Goal: Task Accomplishment & Management: Manage account settings

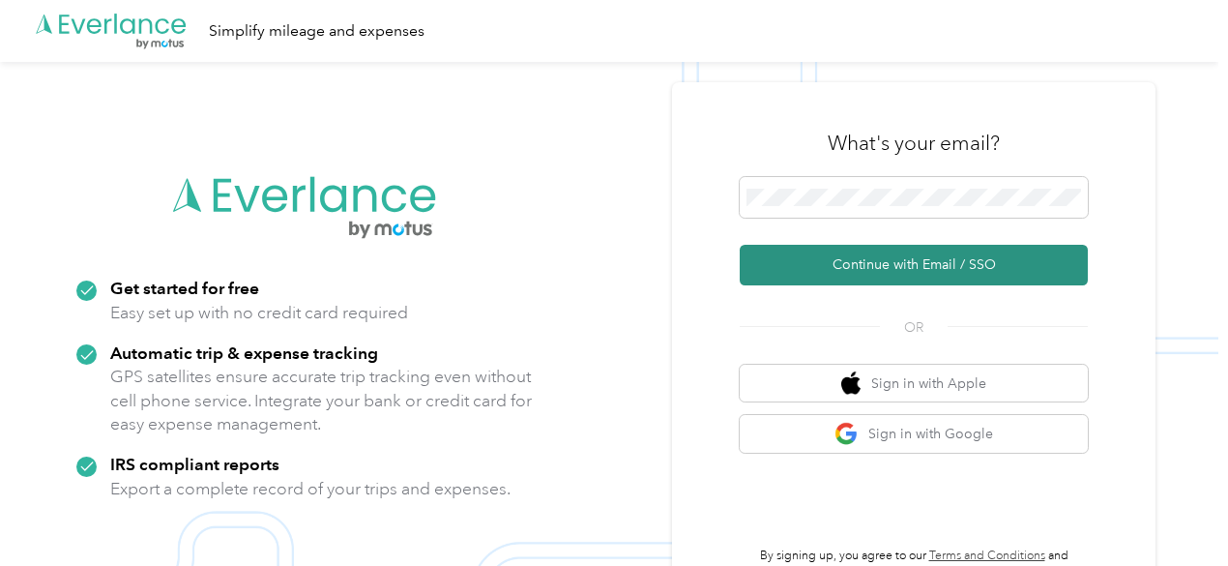
click at [907, 263] on button "Continue with Email / SSO" at bounding box center [914, 265] width 348 height 41
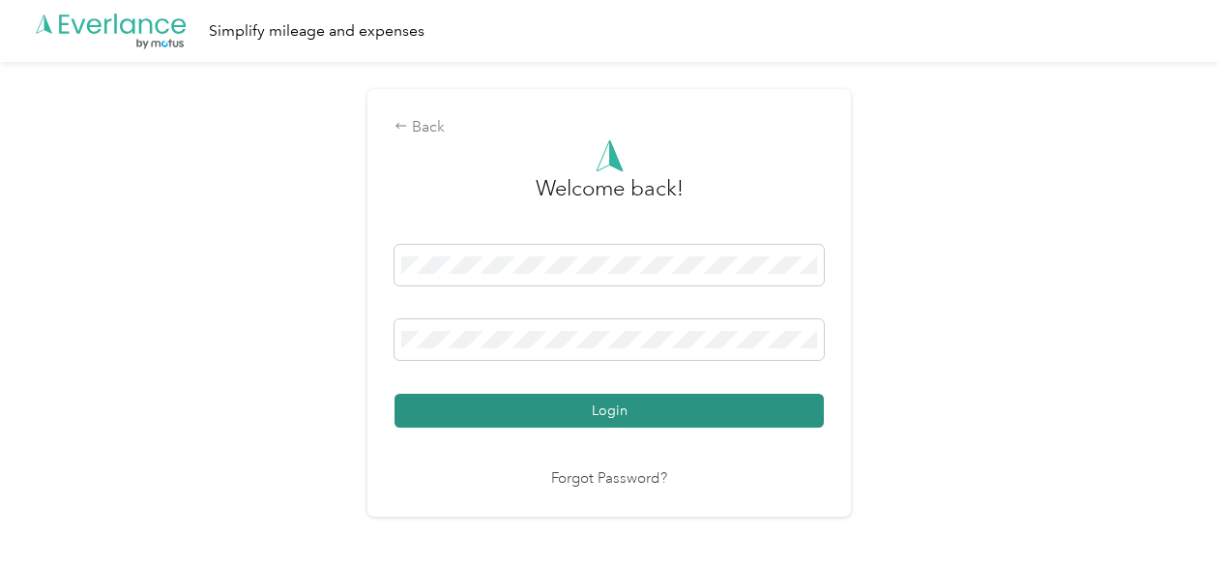
click at [621, 417] on button "Login" at bounding box center [608, 410] width 429 height 34
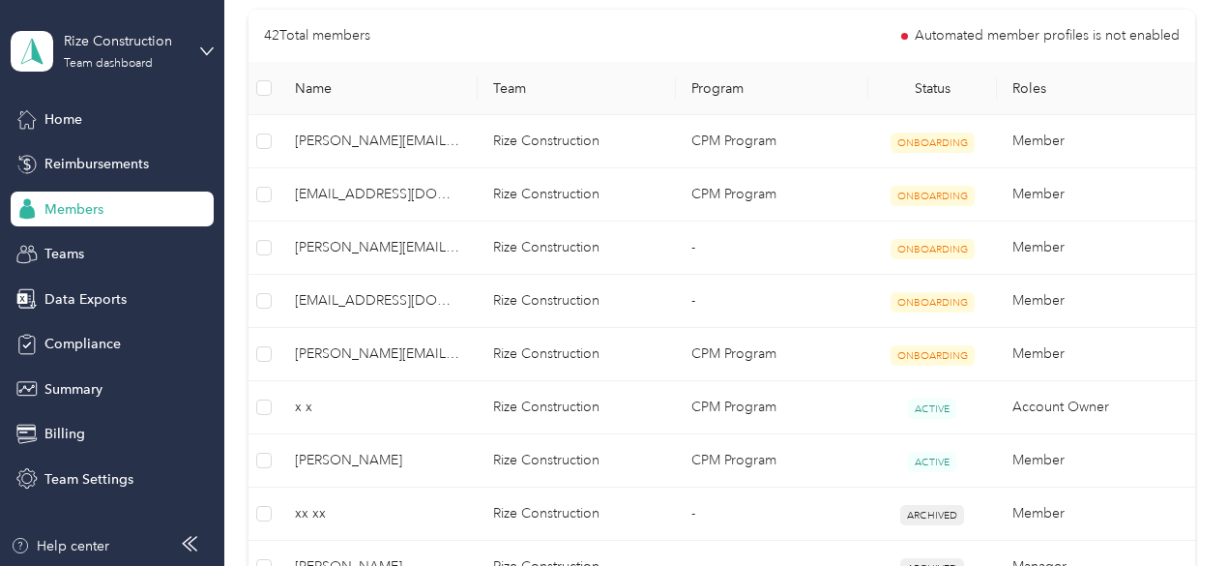
scroll to position [483, 0]
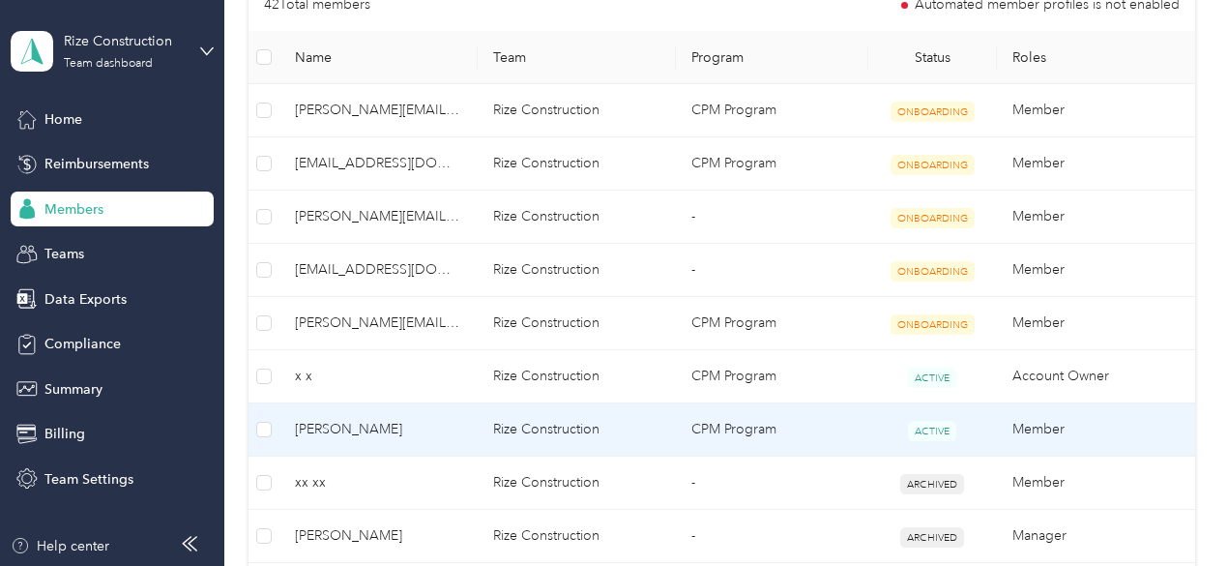
click at [348, 427] on span "[PERSON_NAME]" at bounding box center [378, 429] width 167 height 21
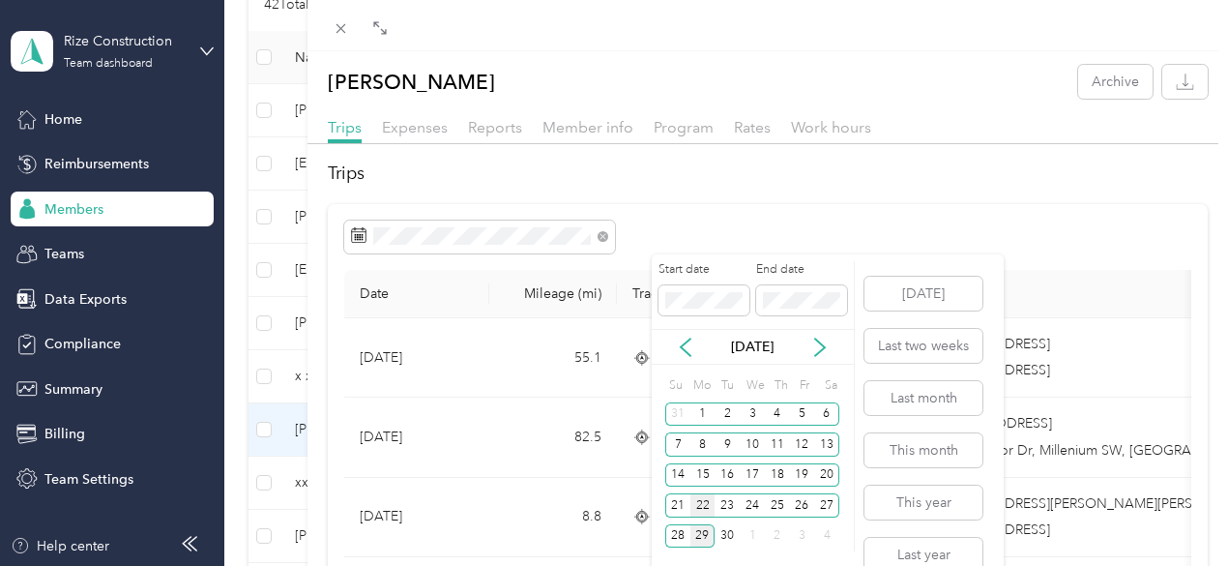
click at [703, 500] on div "22" at bounding box center [702, 505] width 25 height 24
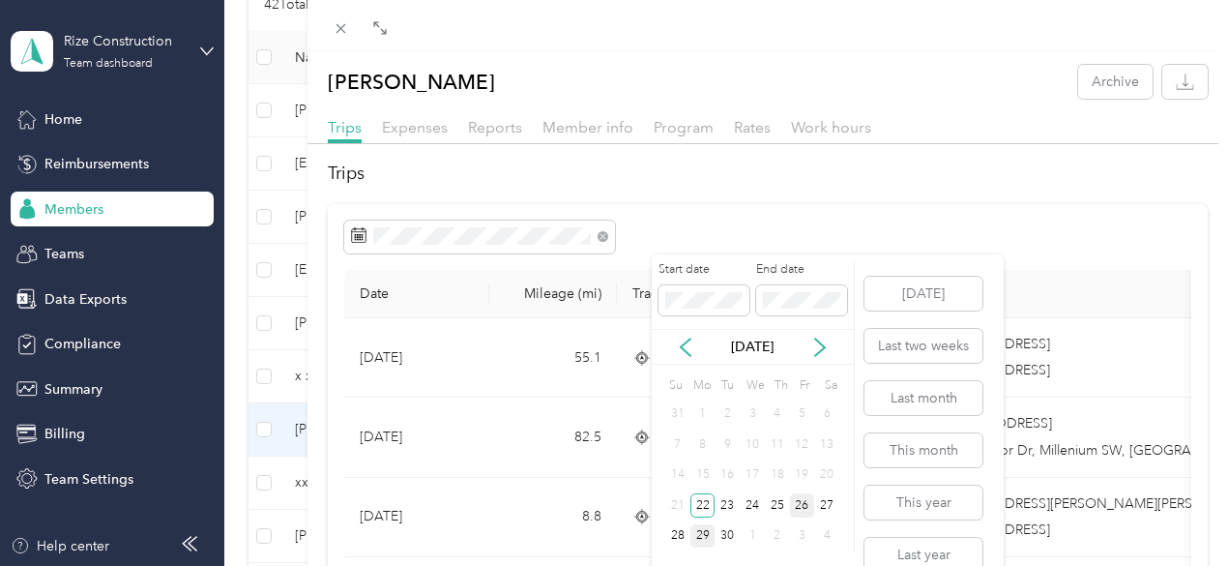
click at [803, 506] on div "26" at bounding box center [802, 505] width 25 height 24
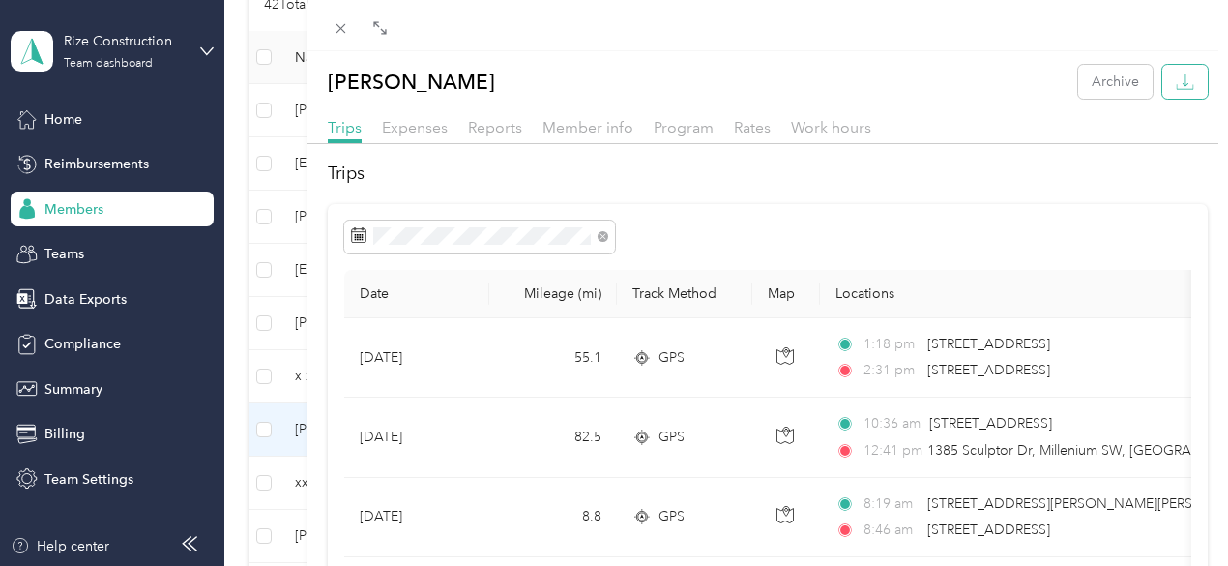
click at [1176, 78] on icon "button" at bounding box center [1185, 82] width 18 height 18
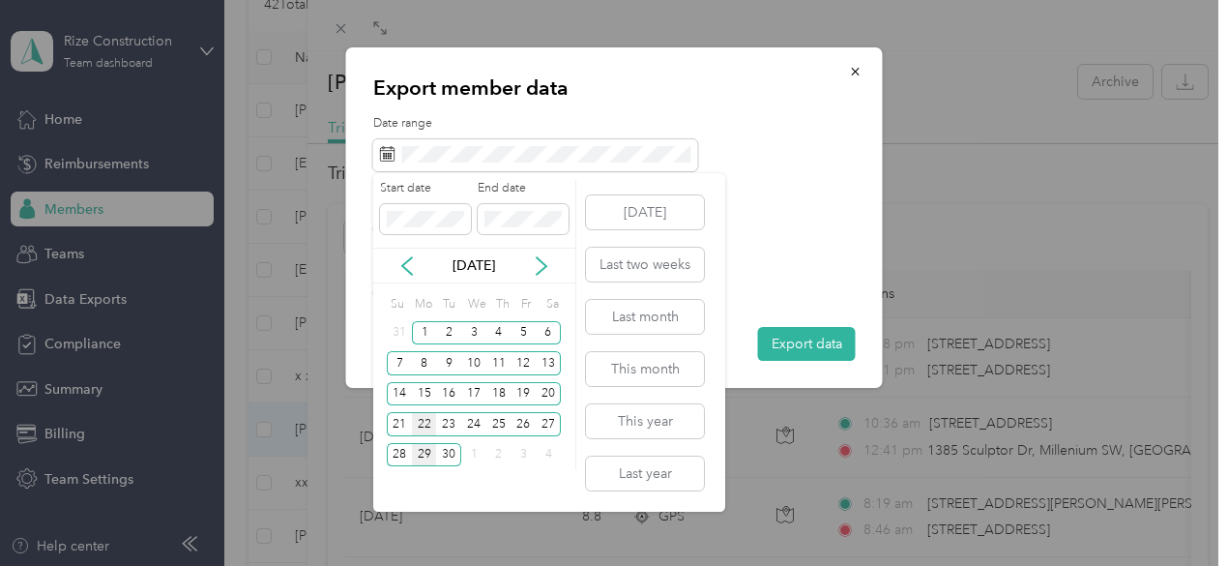
click at [420, 422] on div "22" at bounding box center [424, 424] width 25 height 24
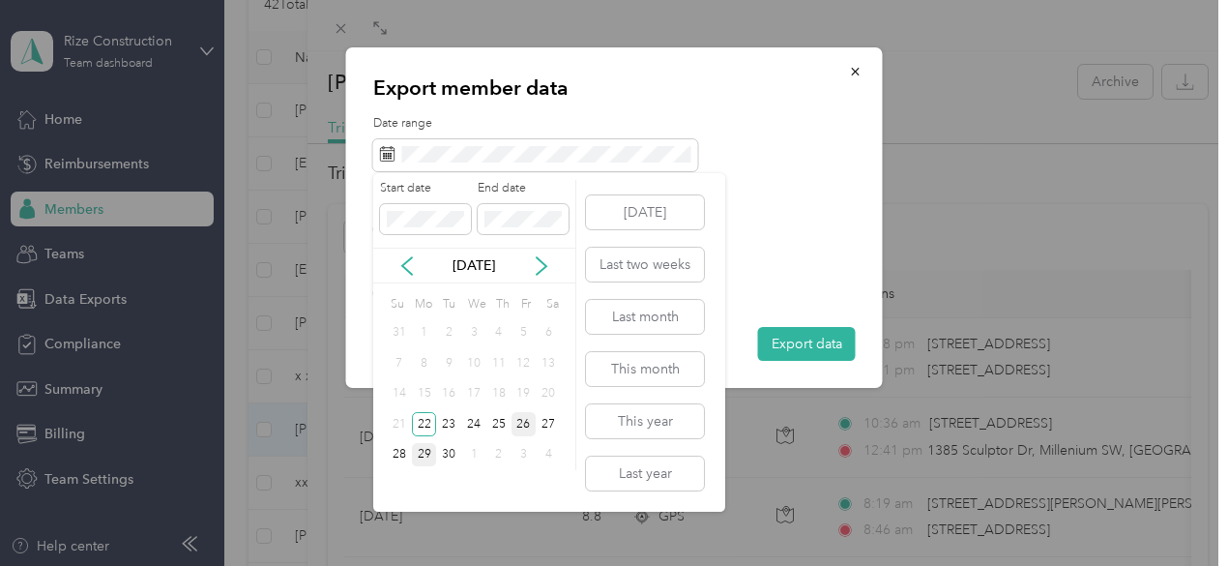
click at [526, 415] on div "26" at bounding box center [523, 424] width 25 height 24
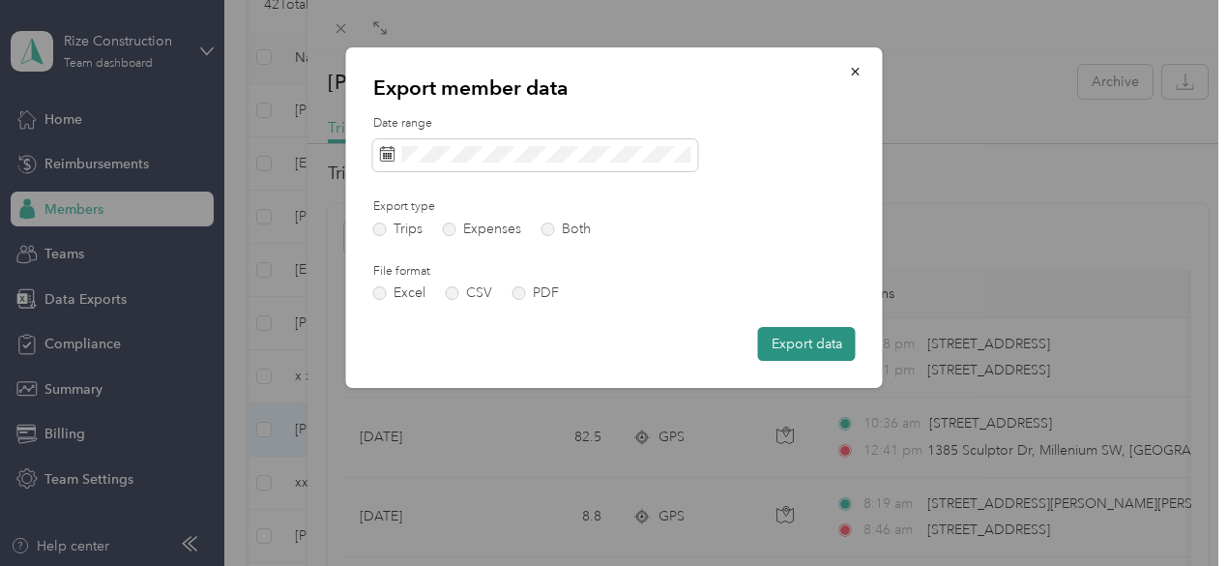
click at [783, 340] on button "Export data" at bounding box center [807, 344] width 98 height 34
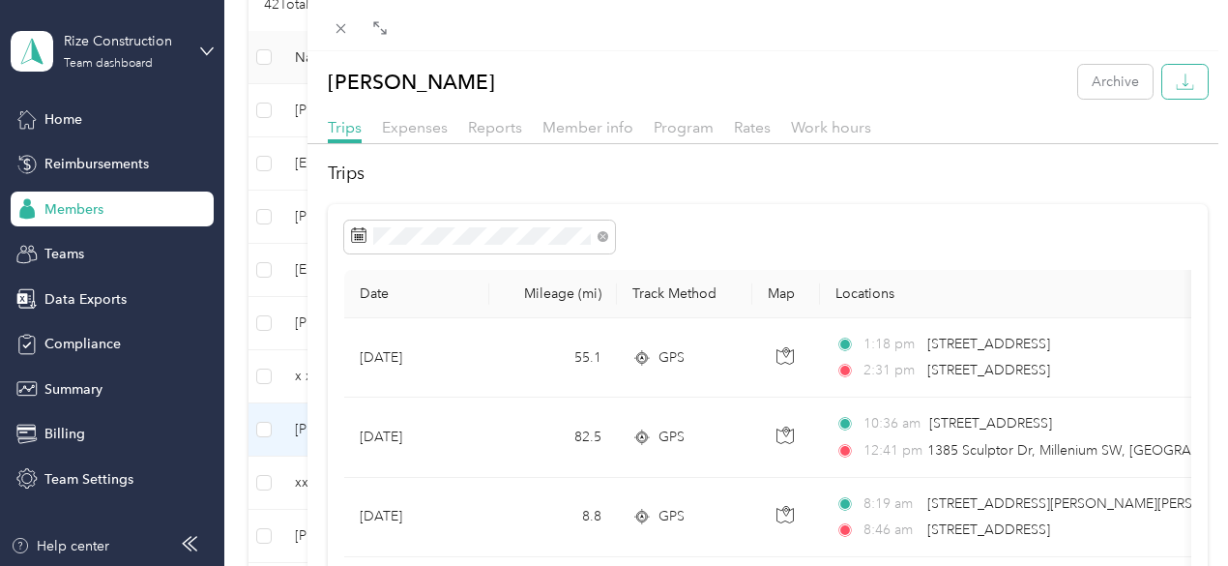
click at [1182, 83] on icon "button" at bounding box center [1185, 79] width 6 height 13
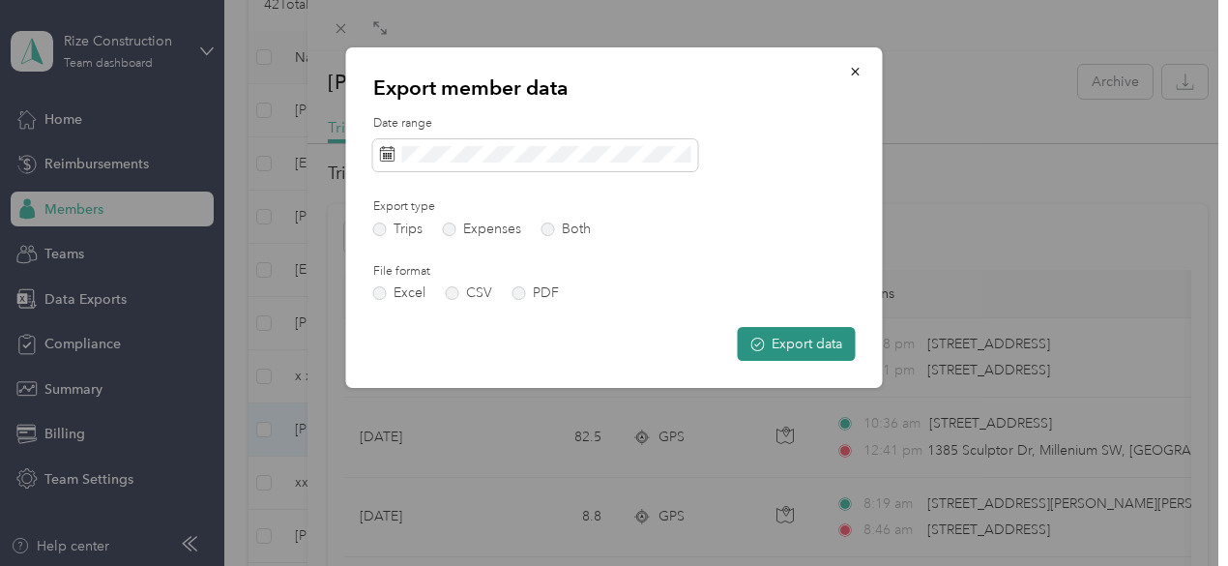
click at [791, 343] on button "Export data" at bounding box center [797, 344] width 118 height 34
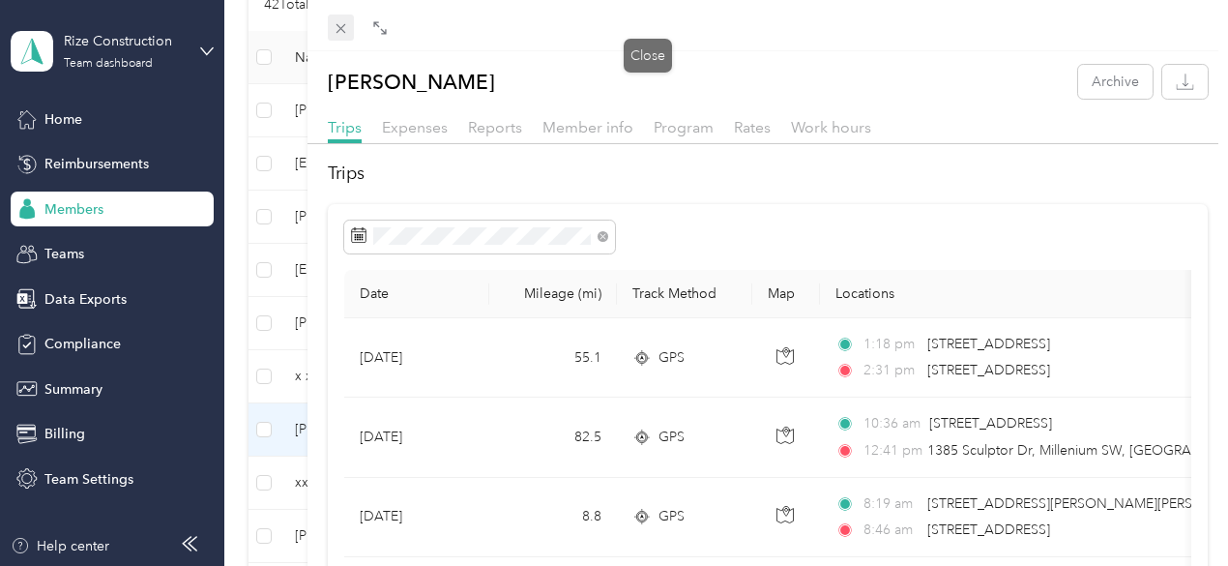
click at [355, 18] on span at bounding box center [341, 28] width 27 height 27
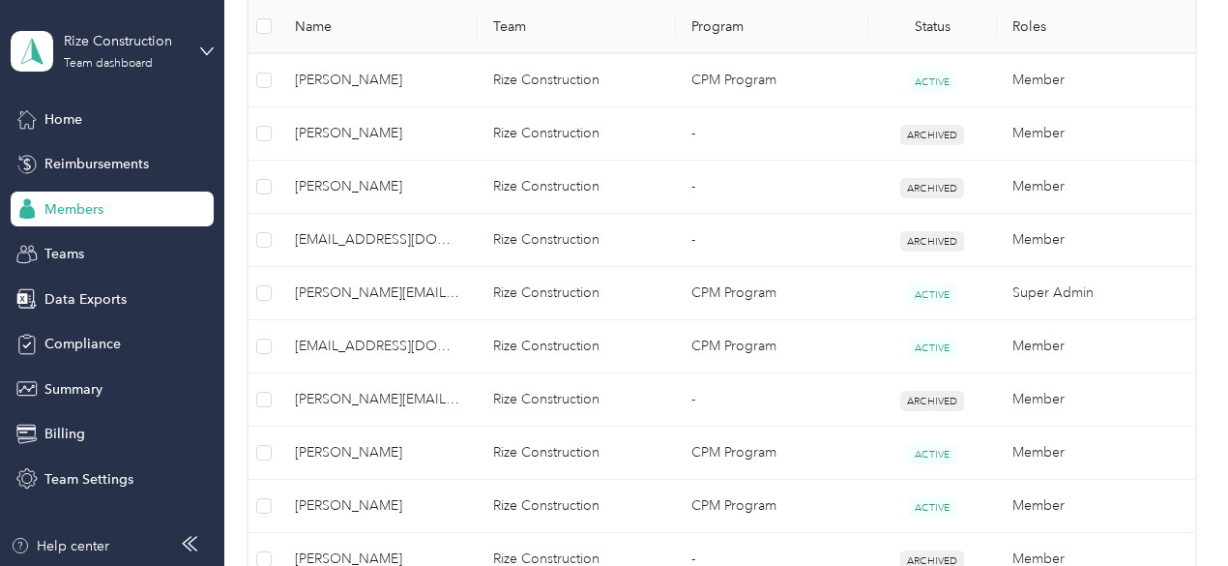
scroll to position [1063, 0]
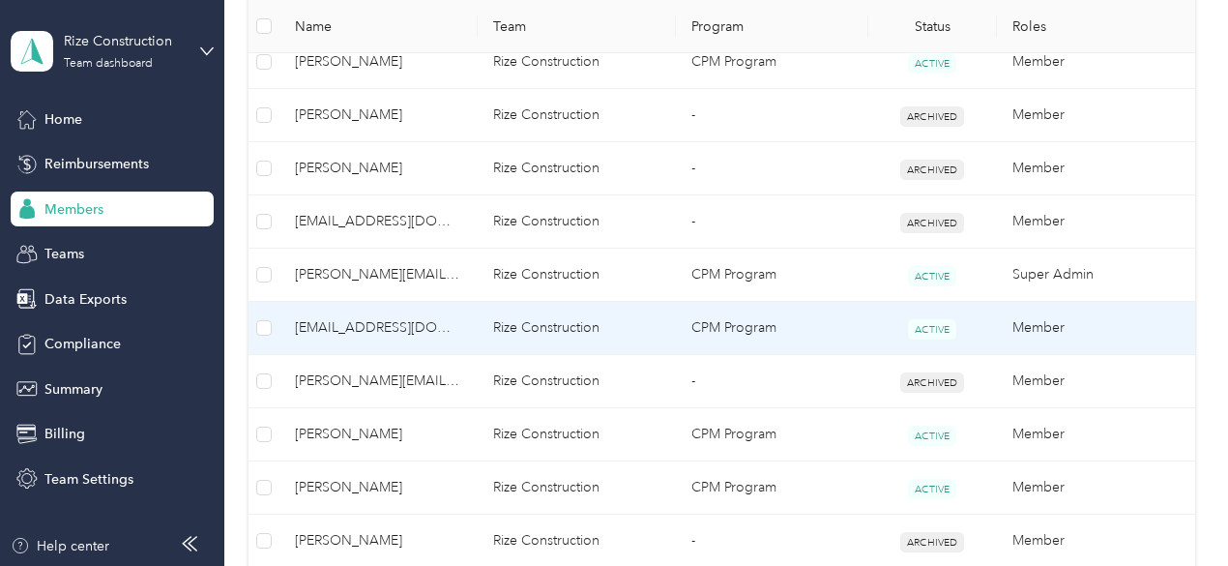
click at [397, 321] on span "[EMAIL_ADDRESS][DOMAIN_NAME]" at bounding box center [378, 327] width 167 height 21
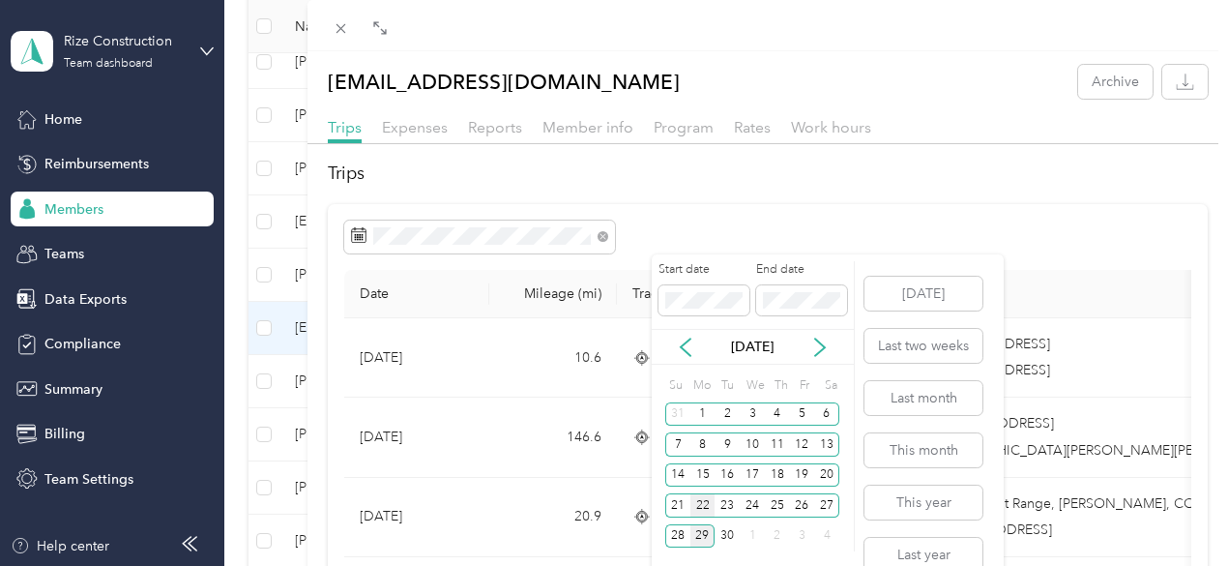
click at [693, 504] on div "22" at bounding box center [702, 505] width 25 height 24
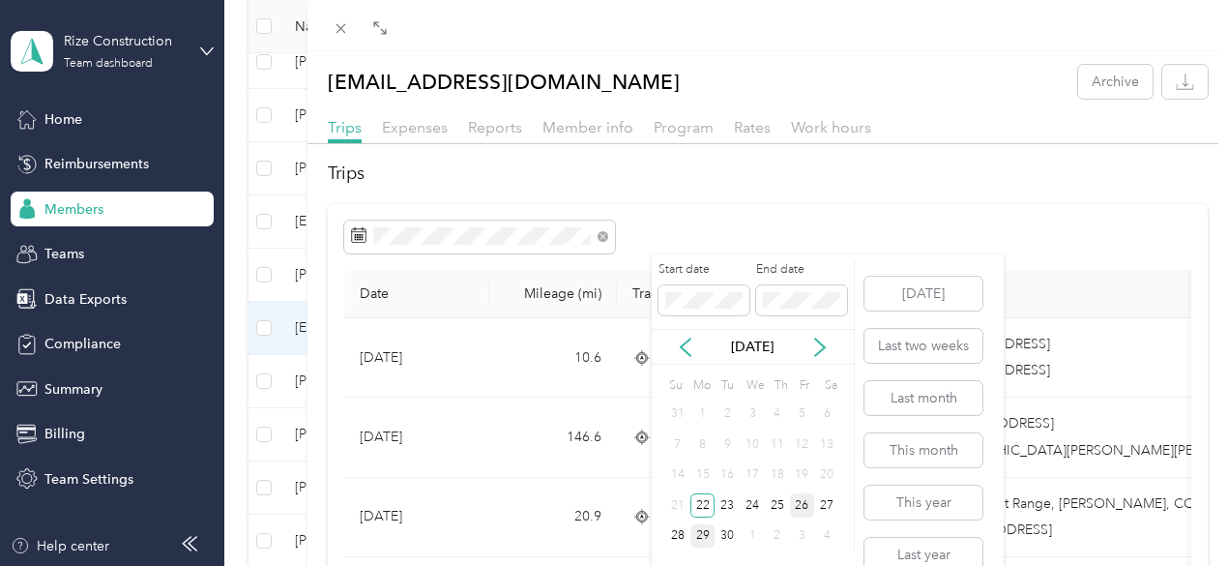
click at [804, 504] on div "26" at bounding box center [802, 505] width 25 height 24
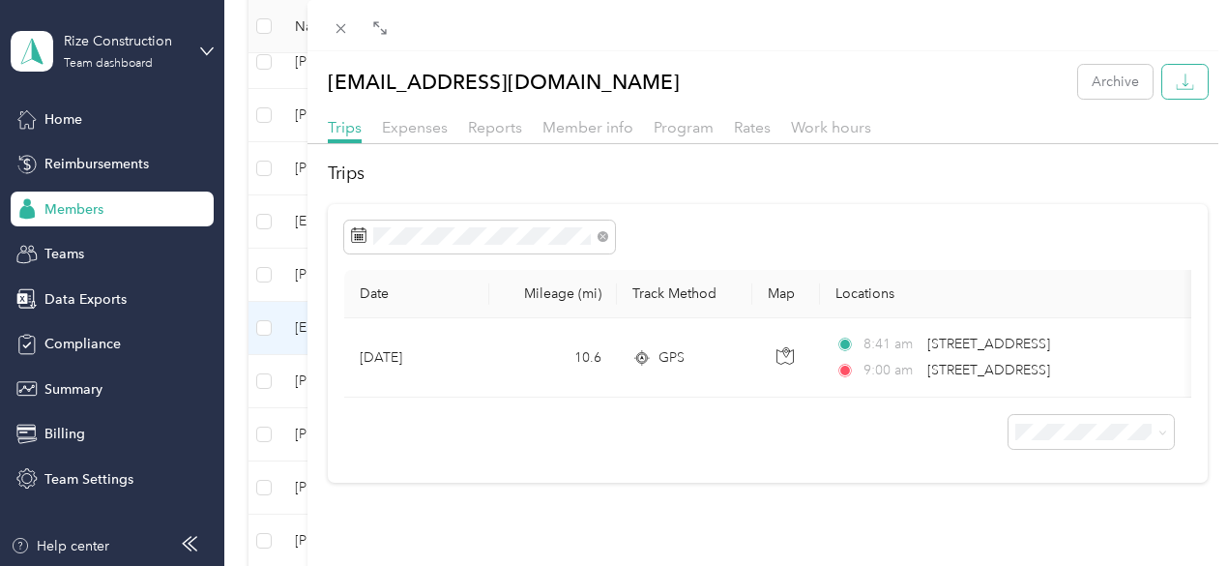
click at [1182, 77] on icon "button" at bounding box center [1185, 79] width 6 height 13
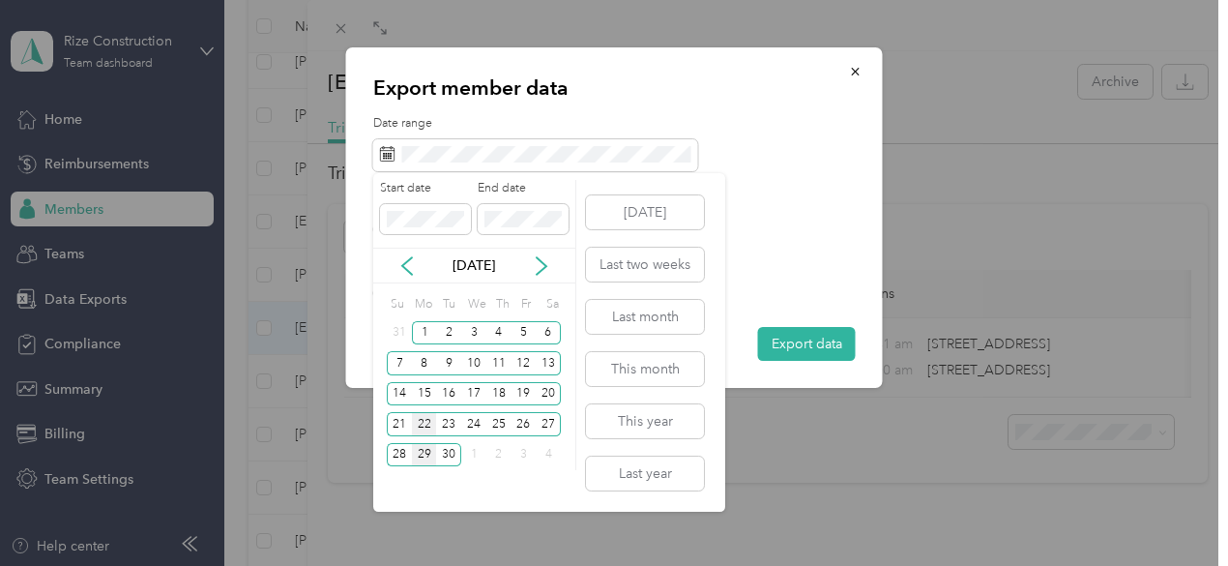
click at [420, 426] on div "22" at bounding box center [424, 424] width 25 height 24
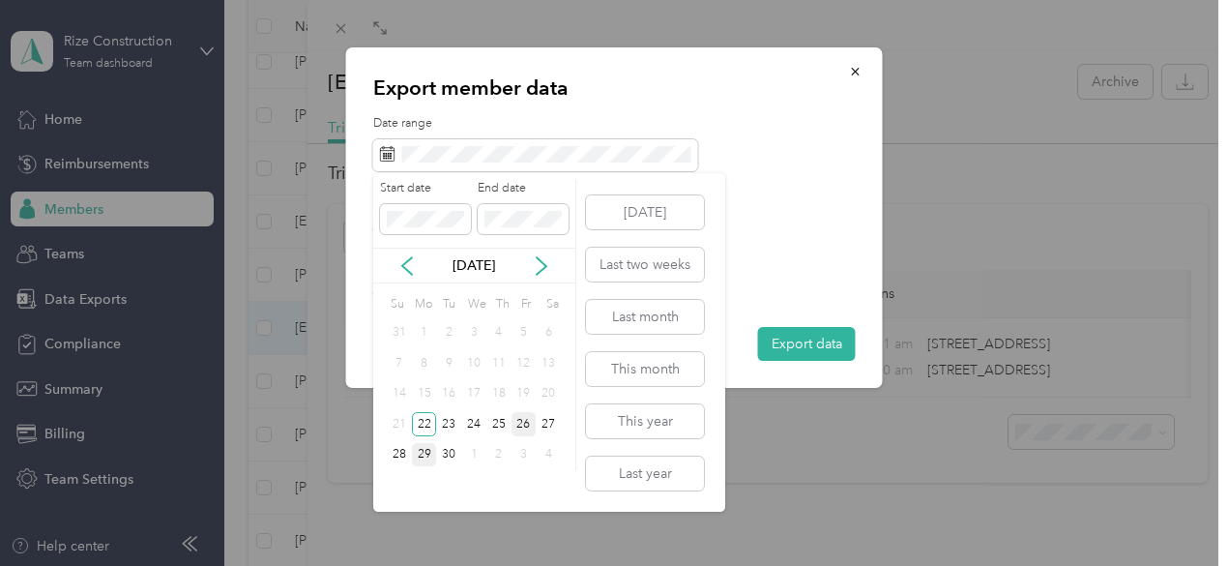
click at [522, 422] on div "26" at bounding box center [523, 424] width 25 height 24
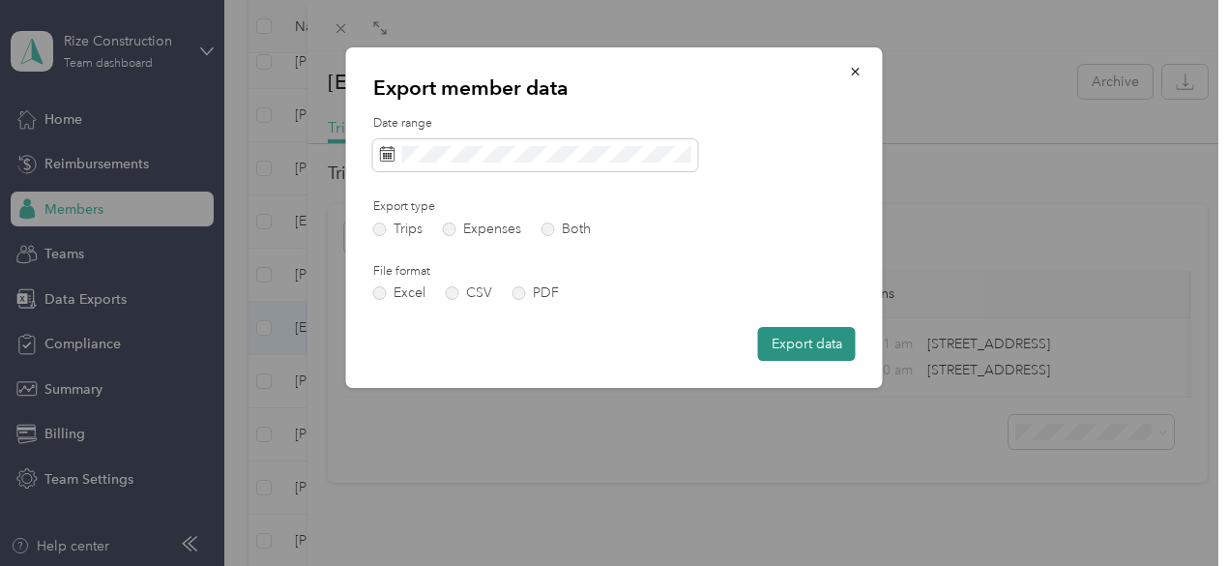
click at [808, 335] on button "Export data" at bounding box center [807, 344] width 98 height 34
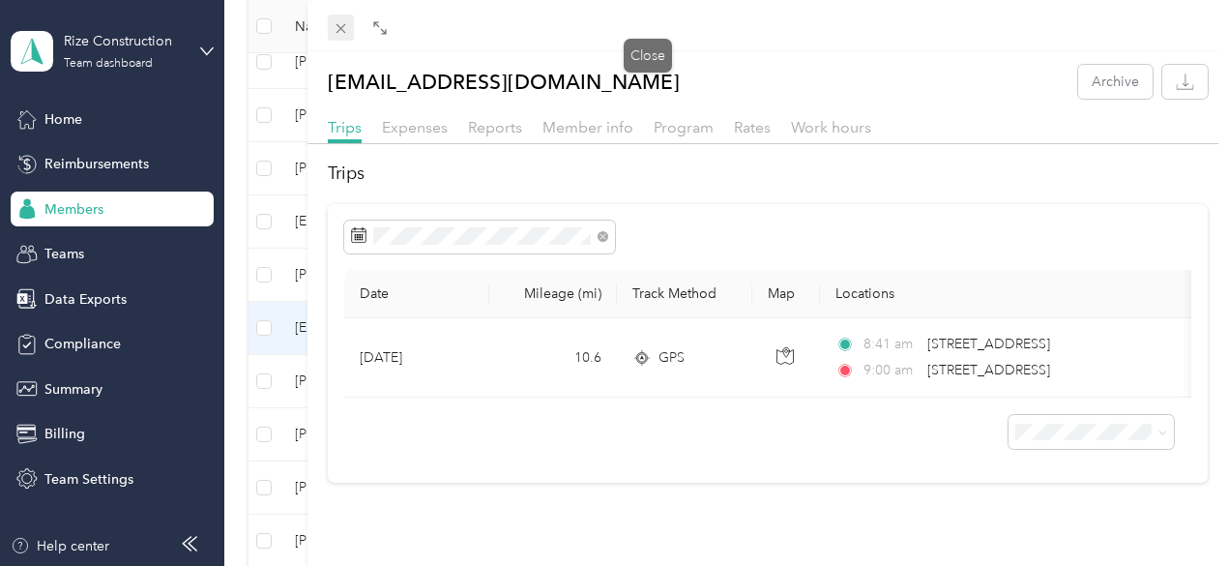
click at [349, 26] on icon at bounding box center [341, 28] width 16 height 16
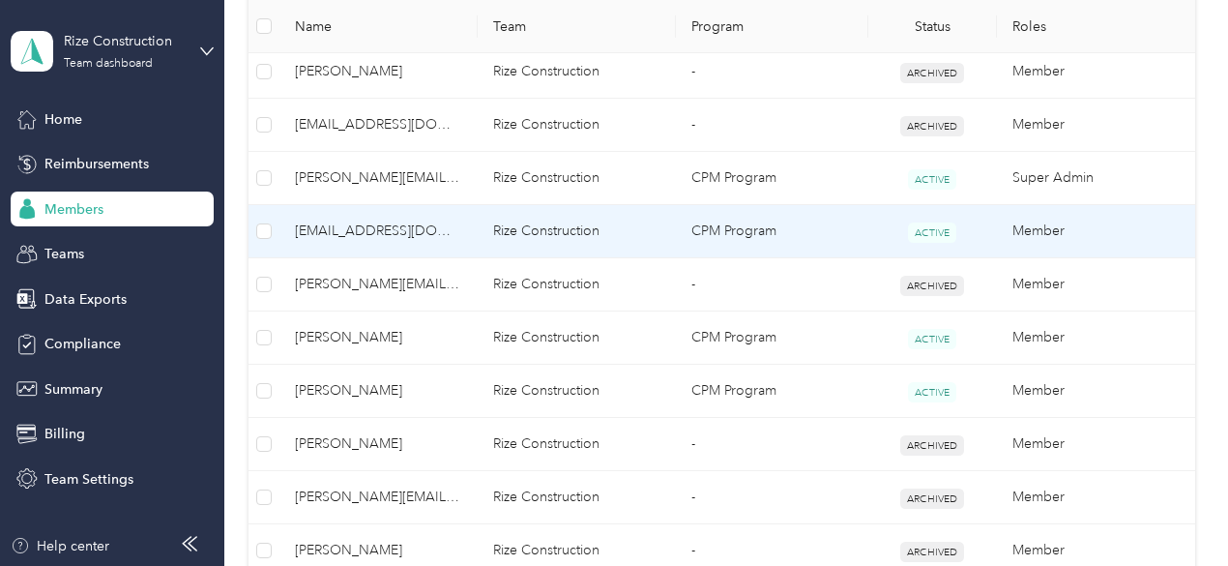
scroll to position [1257, 0]
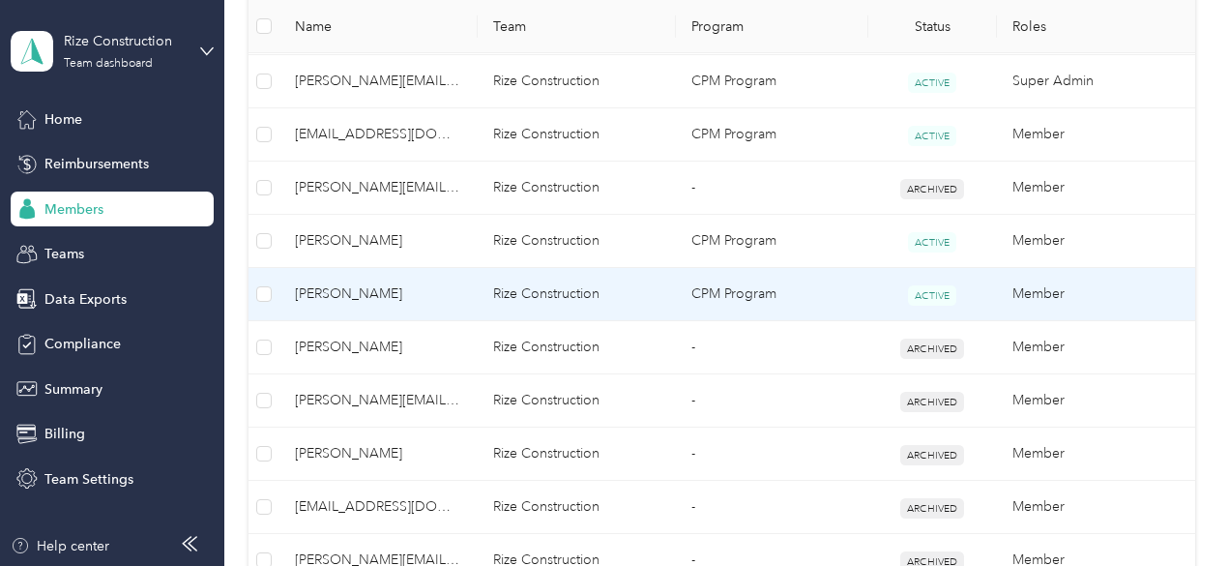
click at [362, 286] on span "[PERSON_NAME]" at bounding box center [378, 293] width 167 height 21
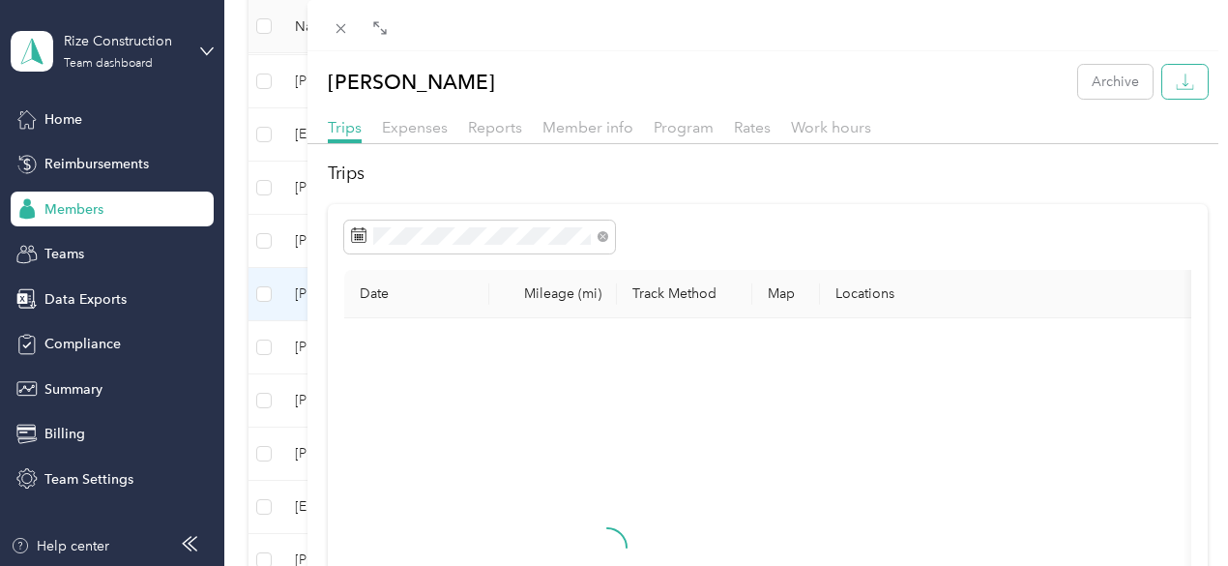
click at [1176, 82] on icon "button" at bounding box center [1185, 82] width 18 height 18
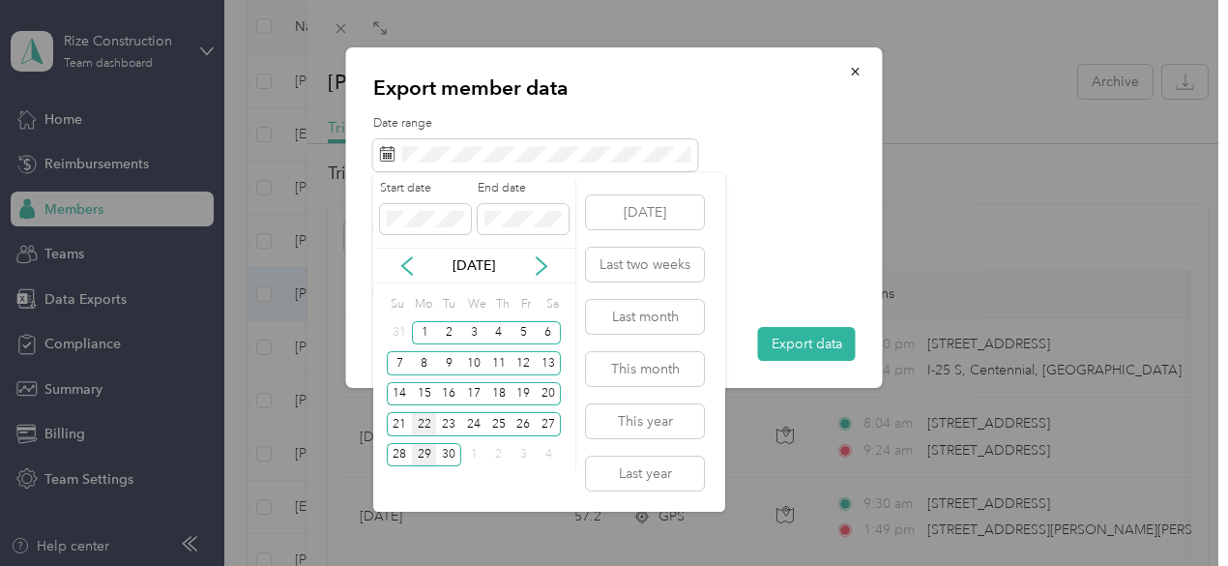
click at [423, 421] on div "22" at bounding box center [424, 424] width 25 height 24
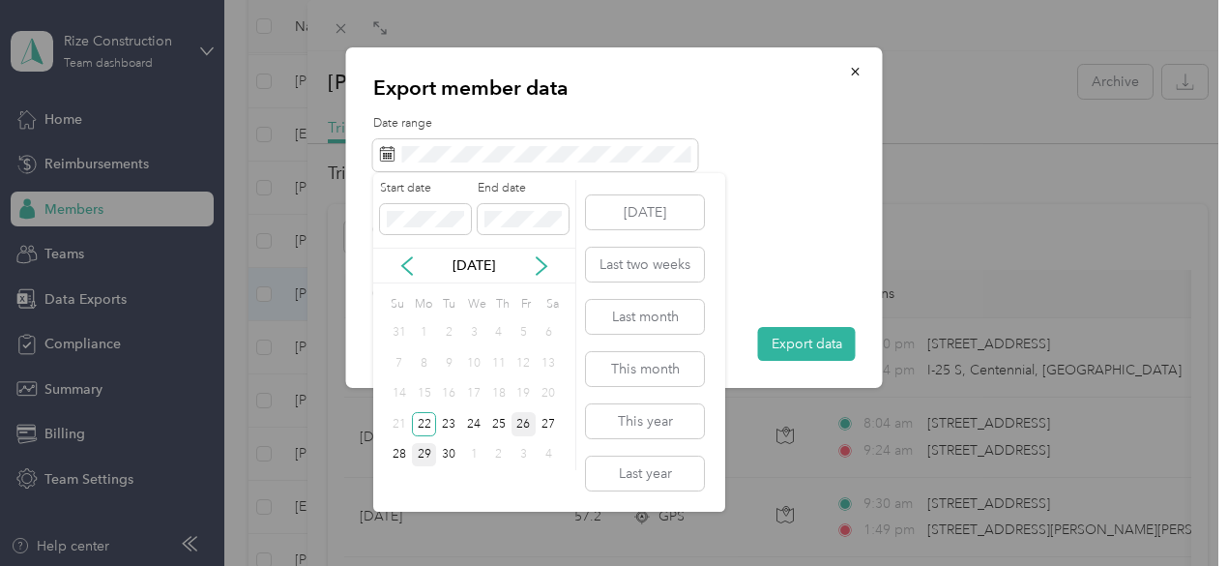
click at [526, 421] on div "26" at bounding box center [523, 424] width 25 height 24
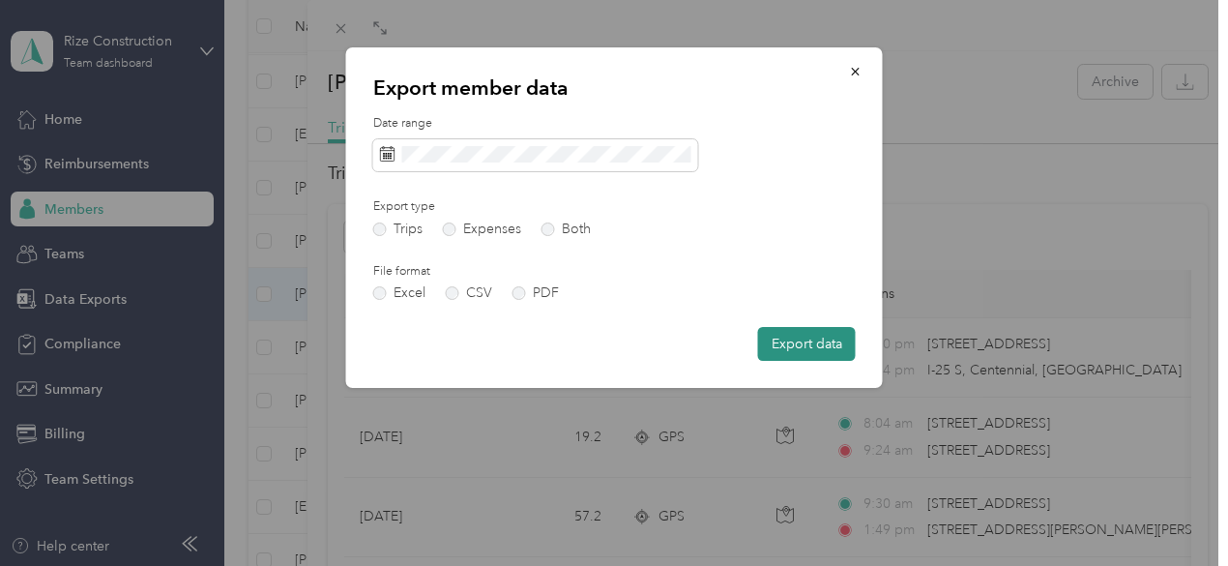
click at [799, 345] on button "Export data" at bounding box center [807, 344] width 98 height 34
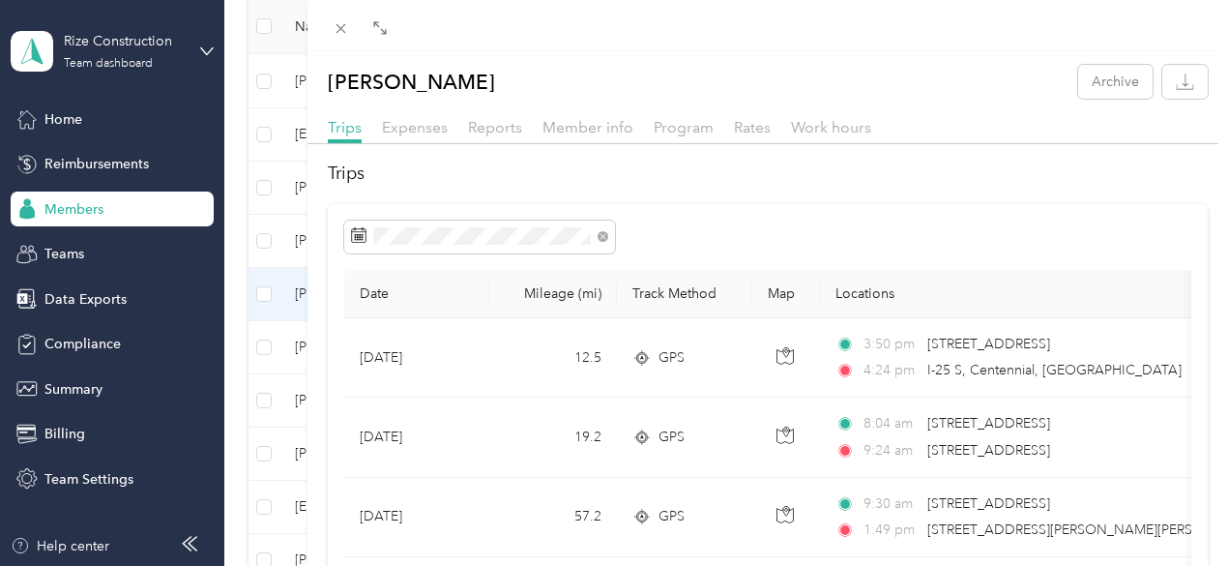
click at [404, 20] on div "[PERSON_NAME] Archive Trips Expenses Reports Member info Program Rates Work hou…" at bounding box center [614, 283] width 1228 height 566
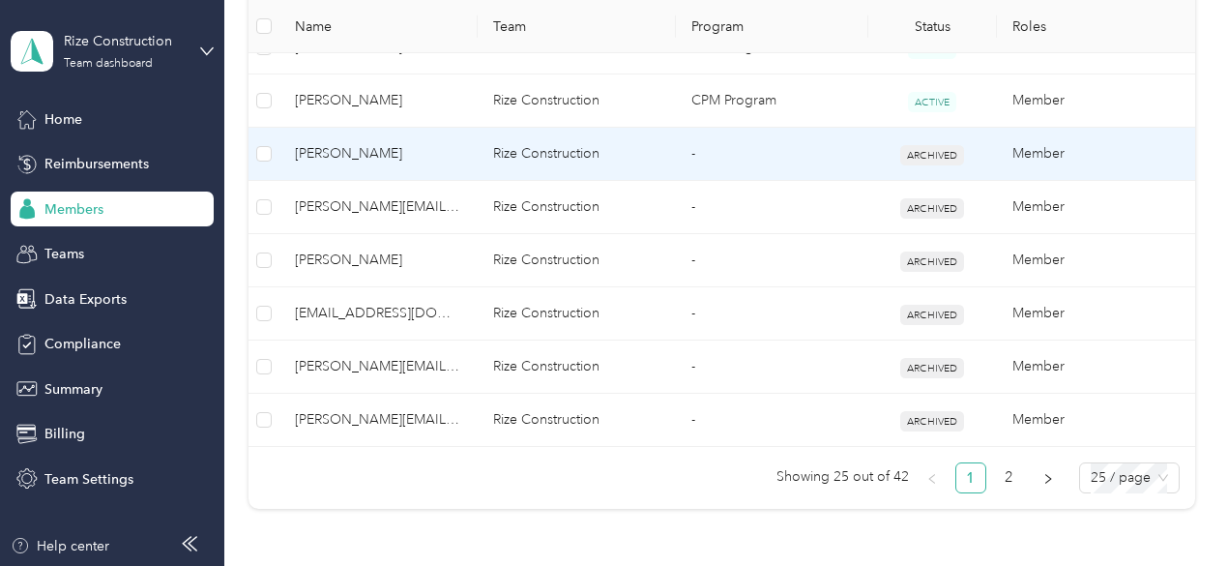
scroll to position [1547, 0]
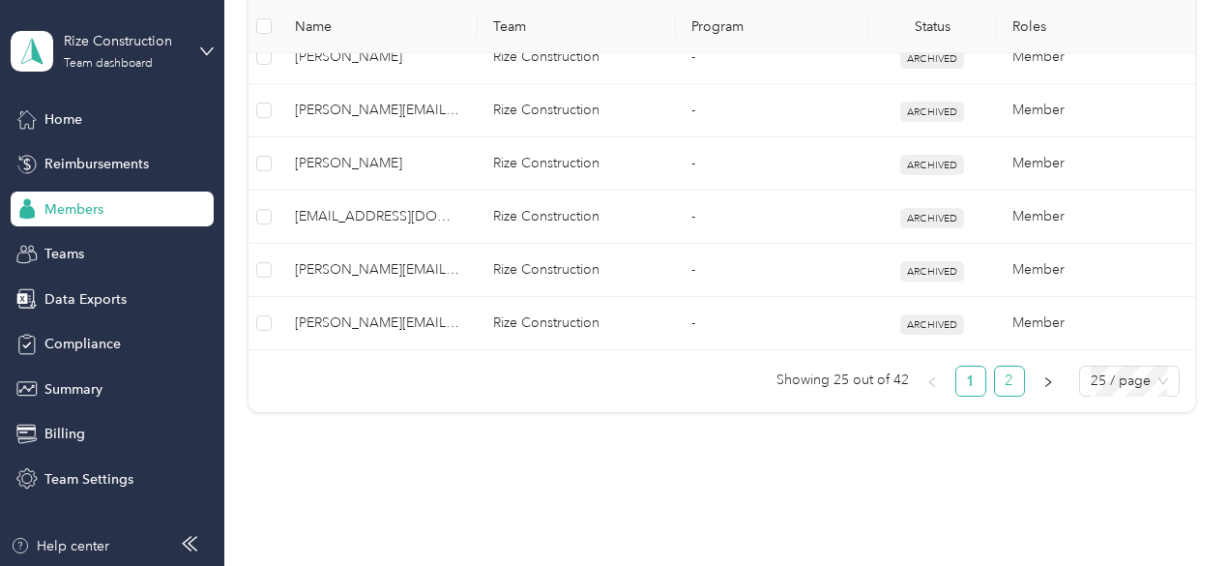
click at [1001, 368] on link "2" at bounding box center [1009, 380] width 29 height 29
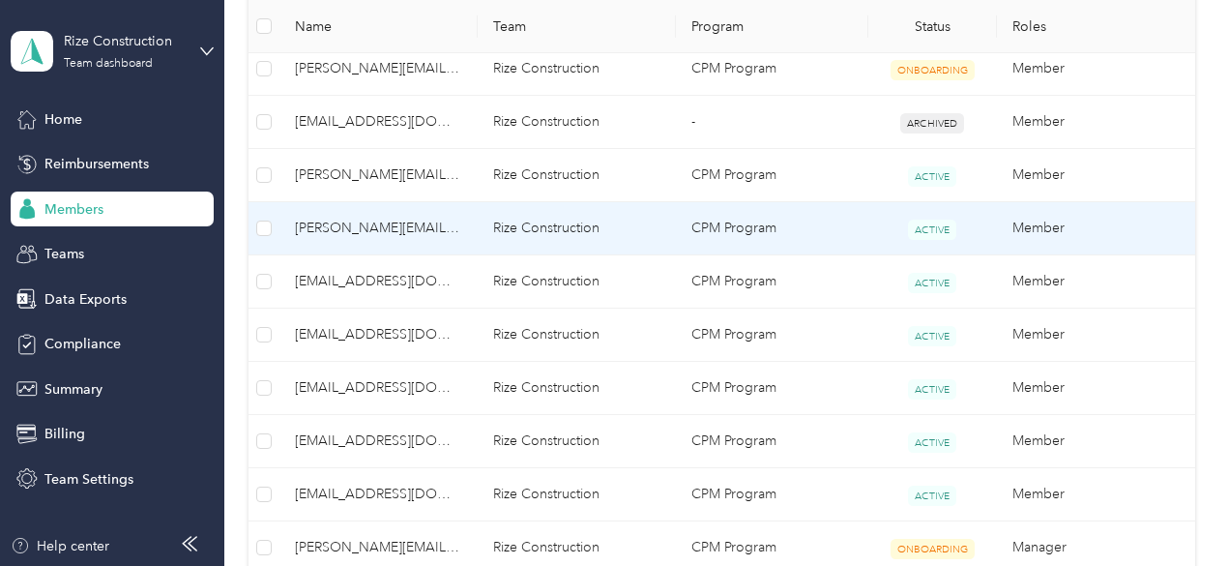
scroll to position [887, 0]
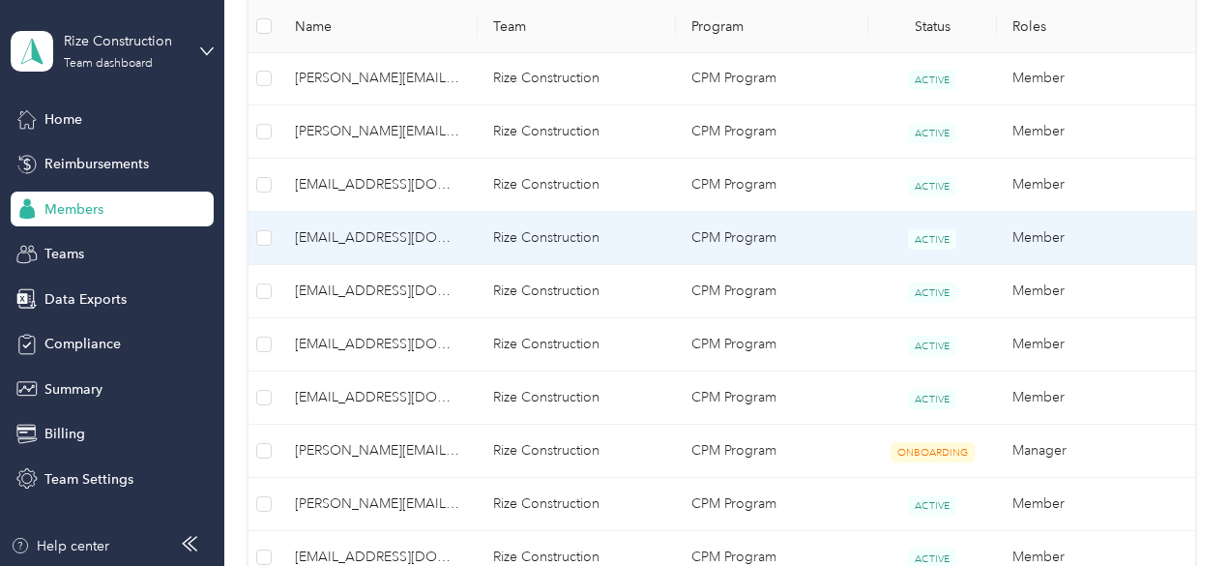
click at [350, 227] on span "[EMAIL_ADDRESS][DOMAIN_NAME]" at bounding box center [378, 237] width 167 height 21
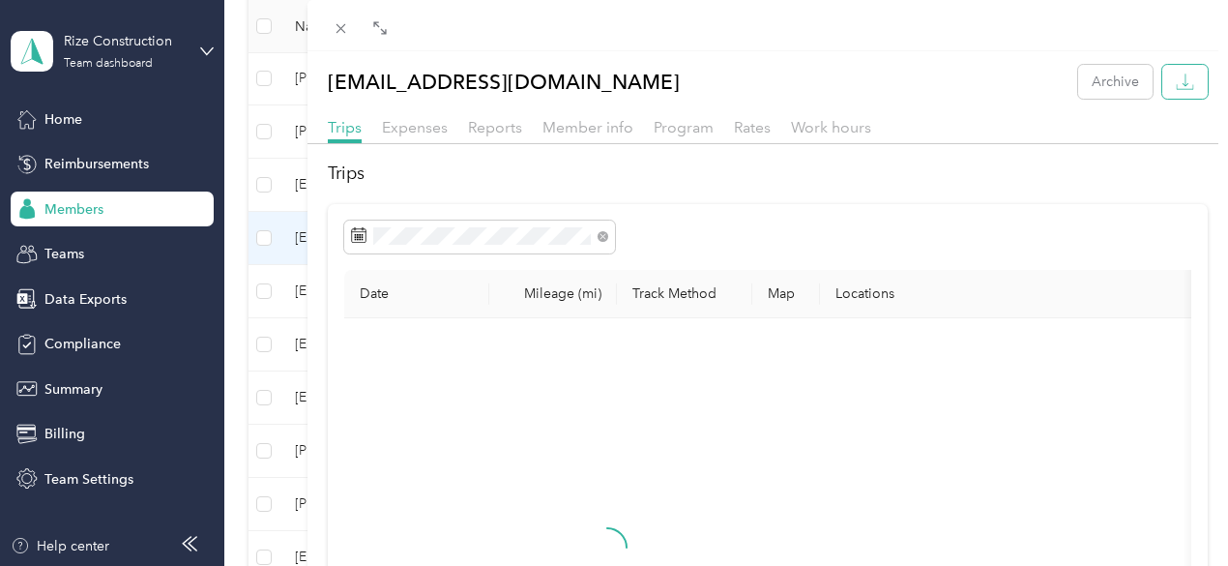
click at [1176, 80] on icon "button" at bounding box center [1185, 82] width 18 height 18
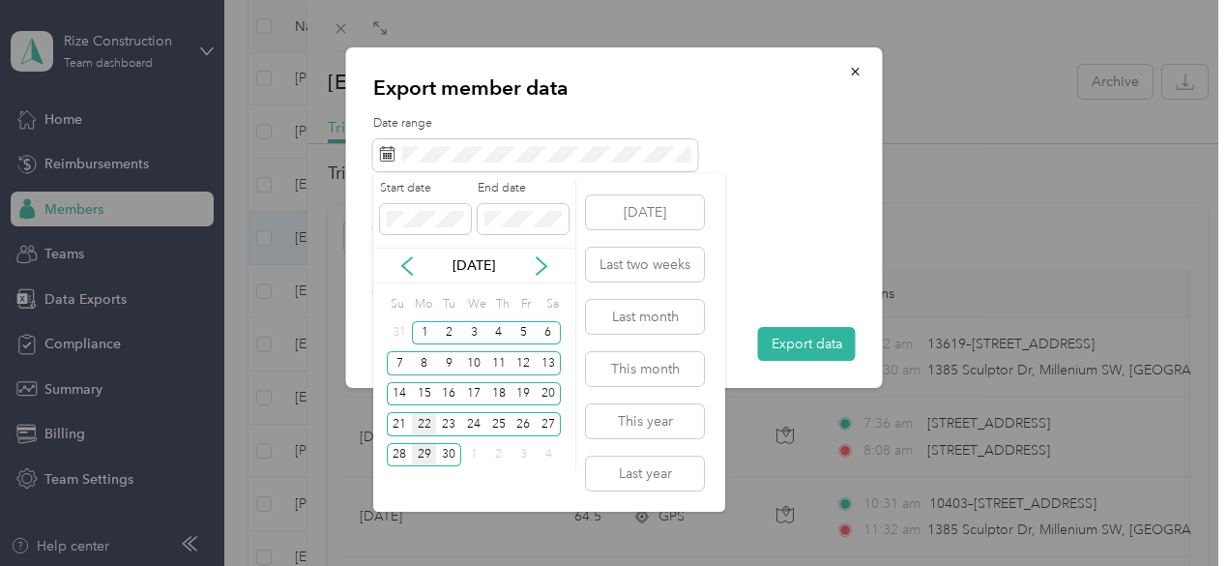
click at [418, 420] on div "22" at bounding box center [424, 424] width 25 height 24
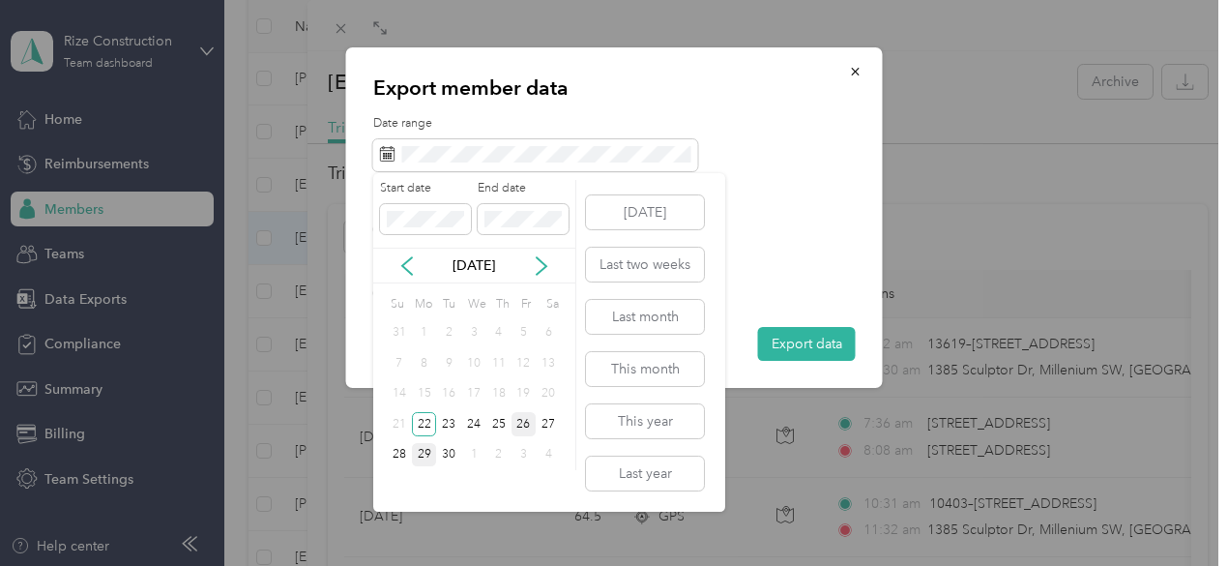
click at [524, 426] on div "26" at bounding box center [523, 424] width 25 height 24
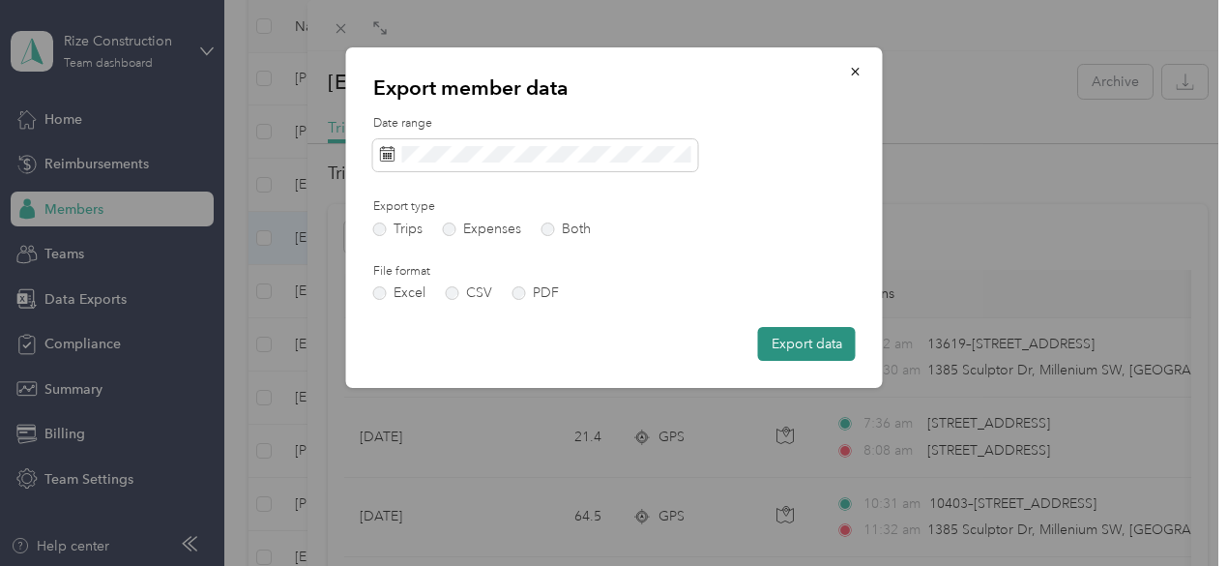
click at [795, 342] on button "Export data" at bounding box center [807, 344] width 98 height 34
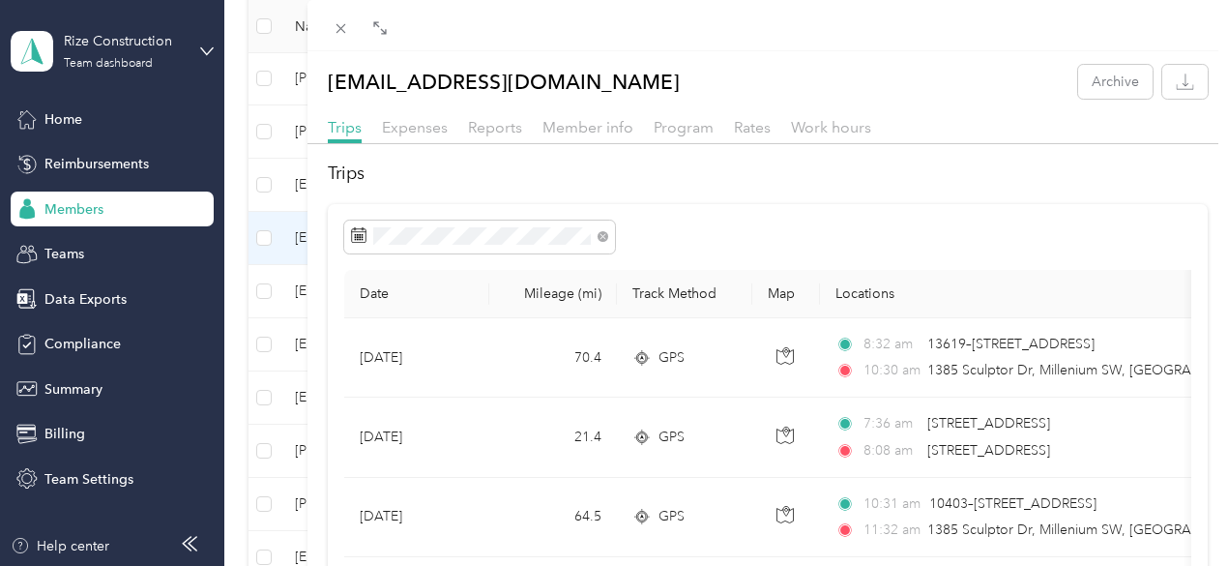
click at [365, 337] on div "[EMAIL_ADDRESS][DOMAIN_NAME] Archive Trips Expenses Reports Member info Program…" at bounding box center [614, 283] width 1228 height 566
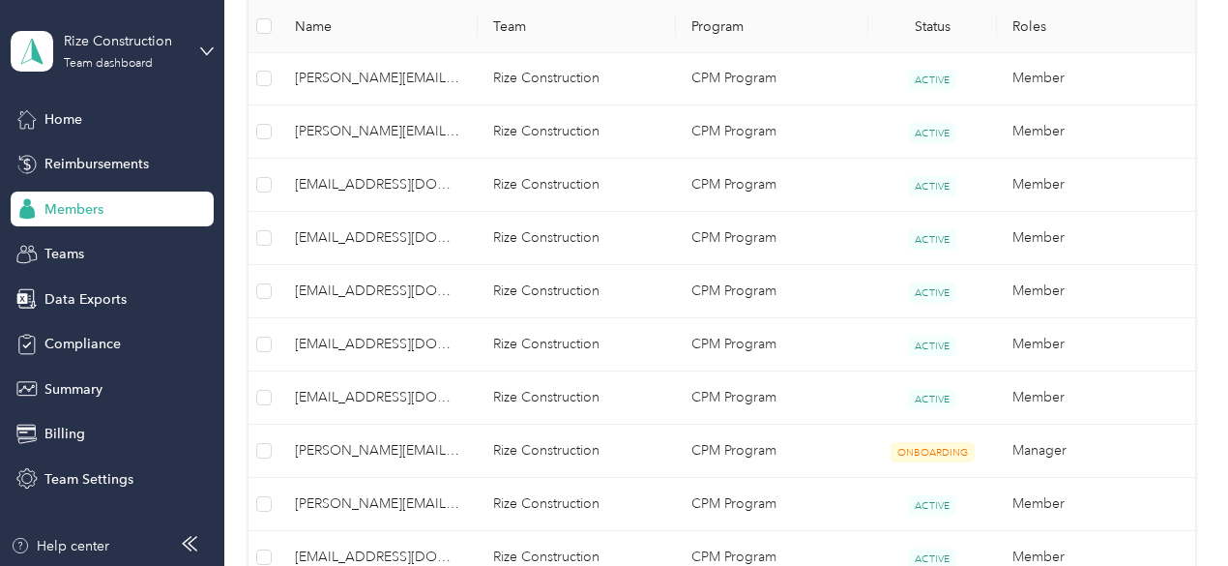
click at [365, 337] on div at bounding box center [614, 283] width 1228 height 566
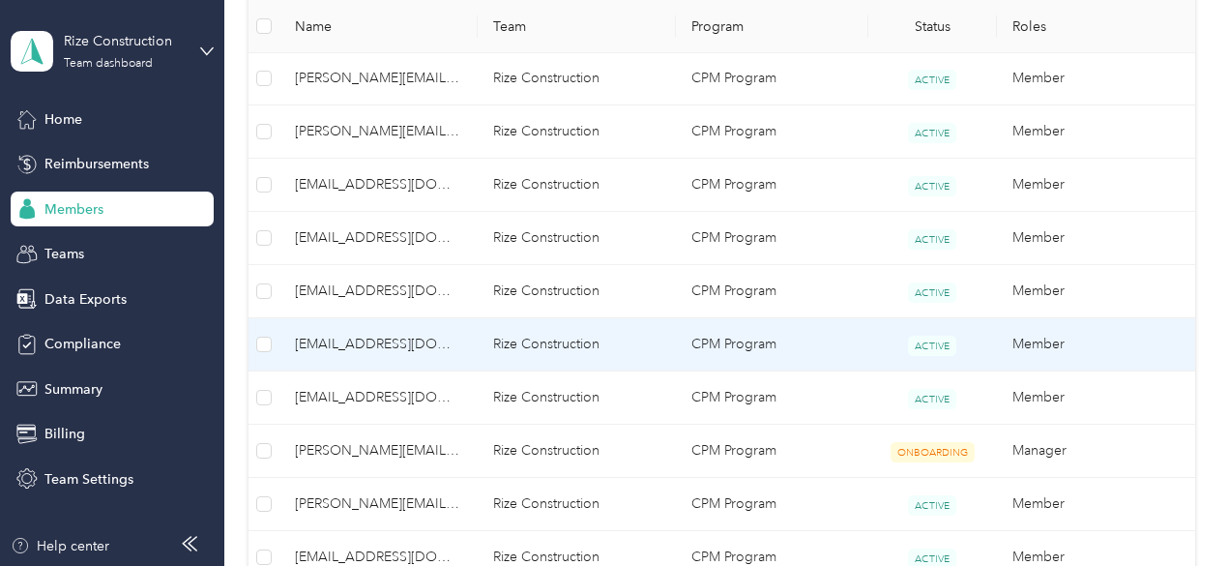
click at [365, 337] on span "[EMAIL_ADDRESS][DOMAIN_NAME]" at bounding box center [378, 344] width 167 height 21
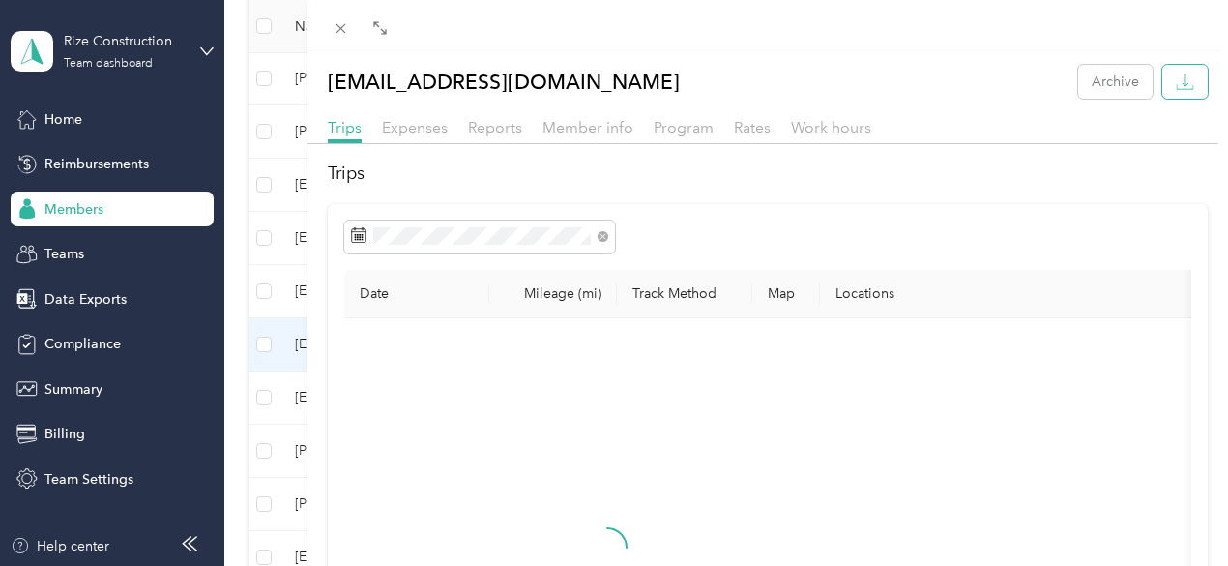
click at [1176, 79] on icon "button" at bounding box center [1185, 82] width 18 height 18
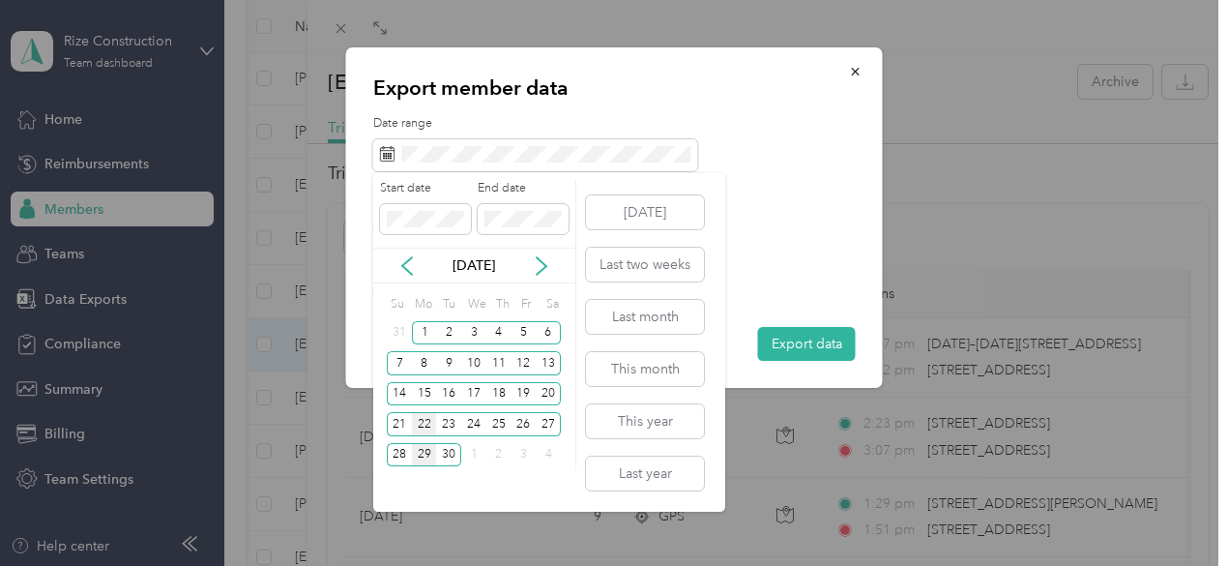
click at [414, 423] on div "22" at bounding box center [424, 424] width 25 height 24
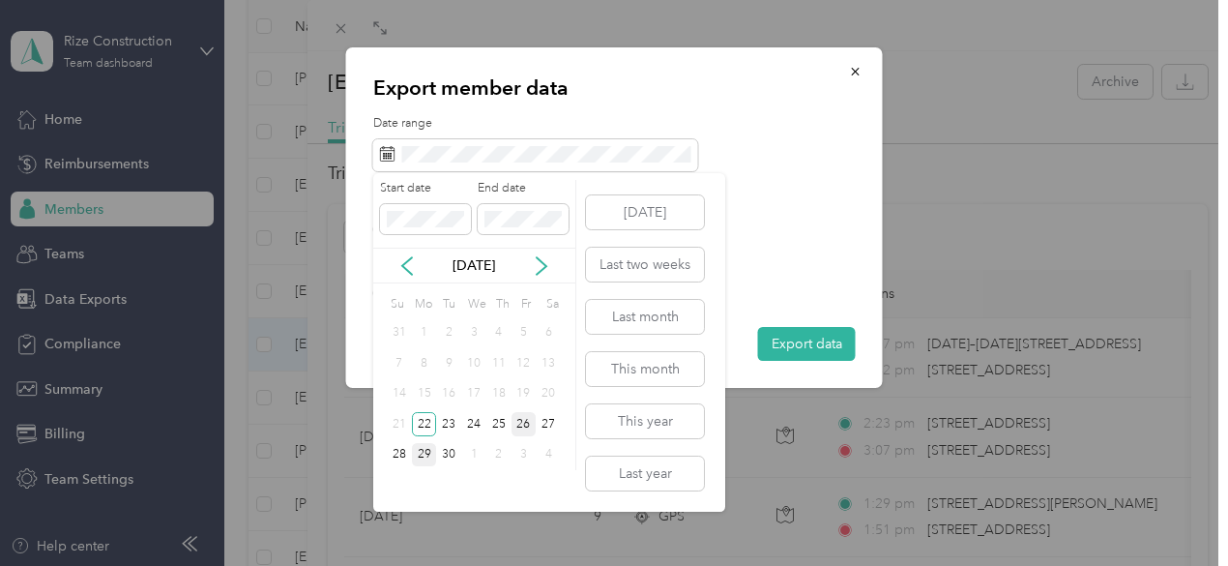
click at [520, 419] on div "26" at bounding box center [523, 424] width 25 height 24
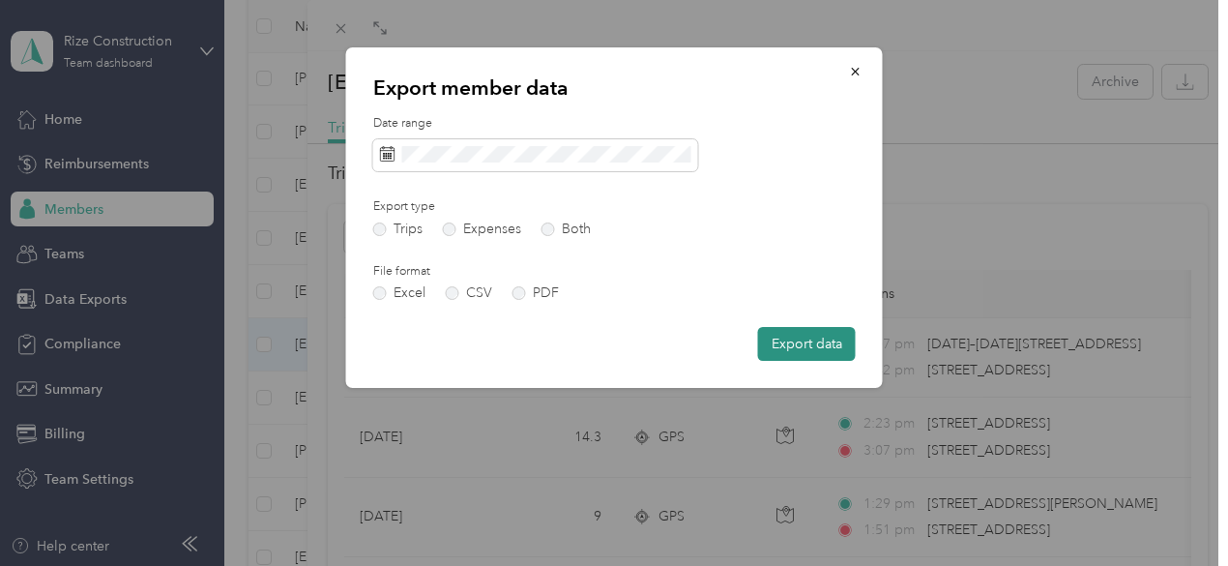
click at [802, 341] on button "Export data" at bounding box center [807, 344] width 98 height 34
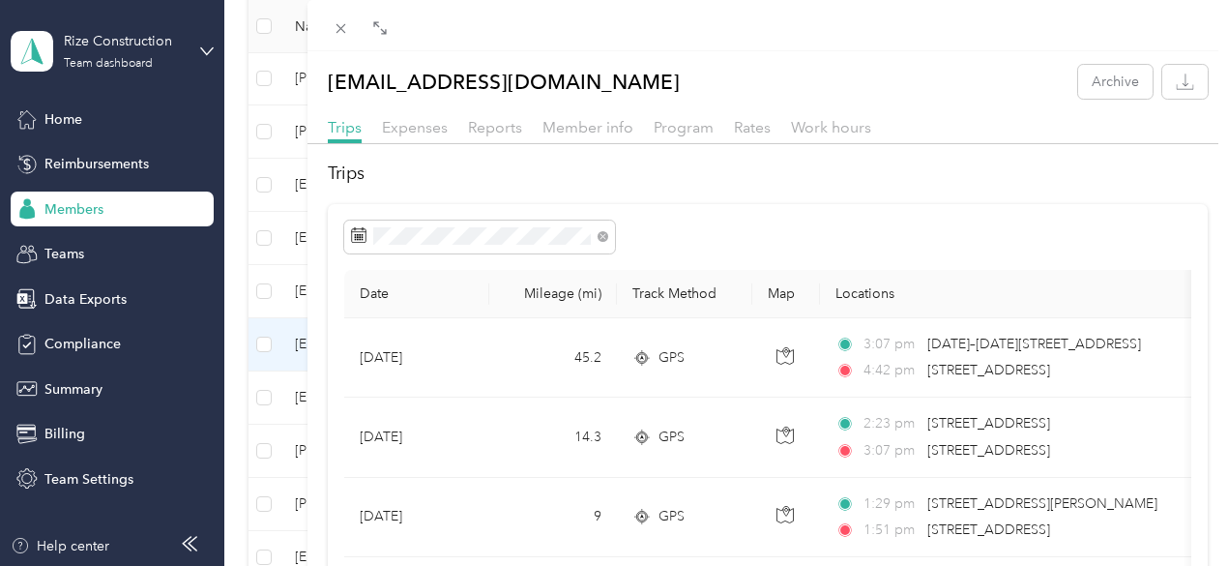
click at [373, 532] on div "[EMAIL_ADDRESS][DOMAIN_NAME] Archive Trips Expenses Reports Member info Program…" at bounding box center [614, 283] width 1228 height 566
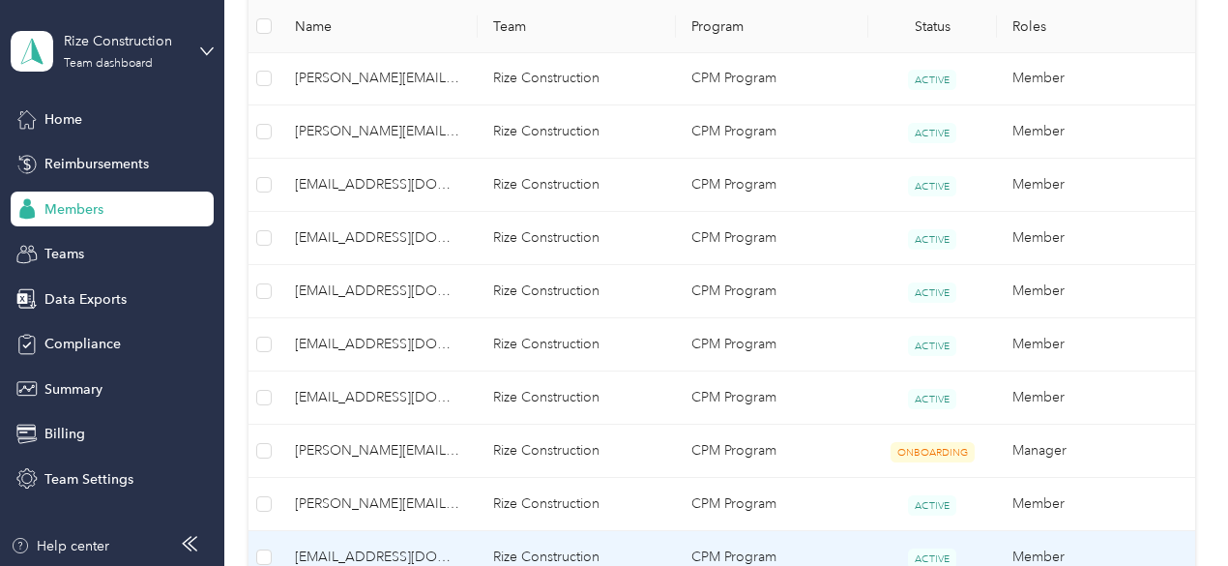
click at [373, 532] on span "[EMAIL_ADDRESS][DOMAIN_NAME]" at bounding box center [378, 556] width 167 height 21
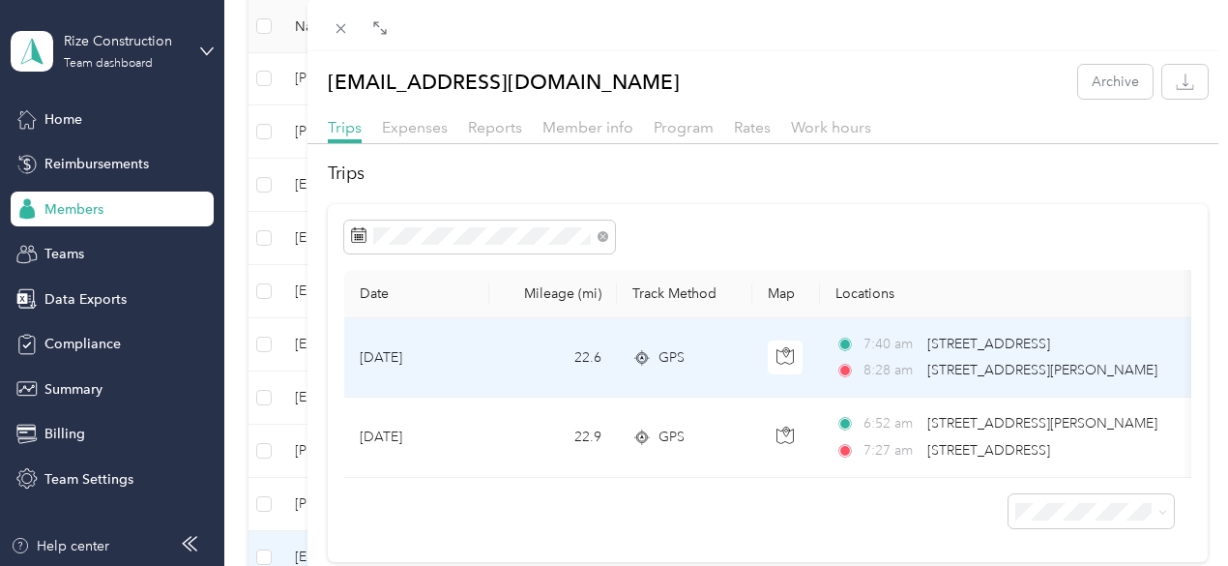
click at [489, 359] on td "[DATE]" at bounding box center [416, 357] width 145 height 79
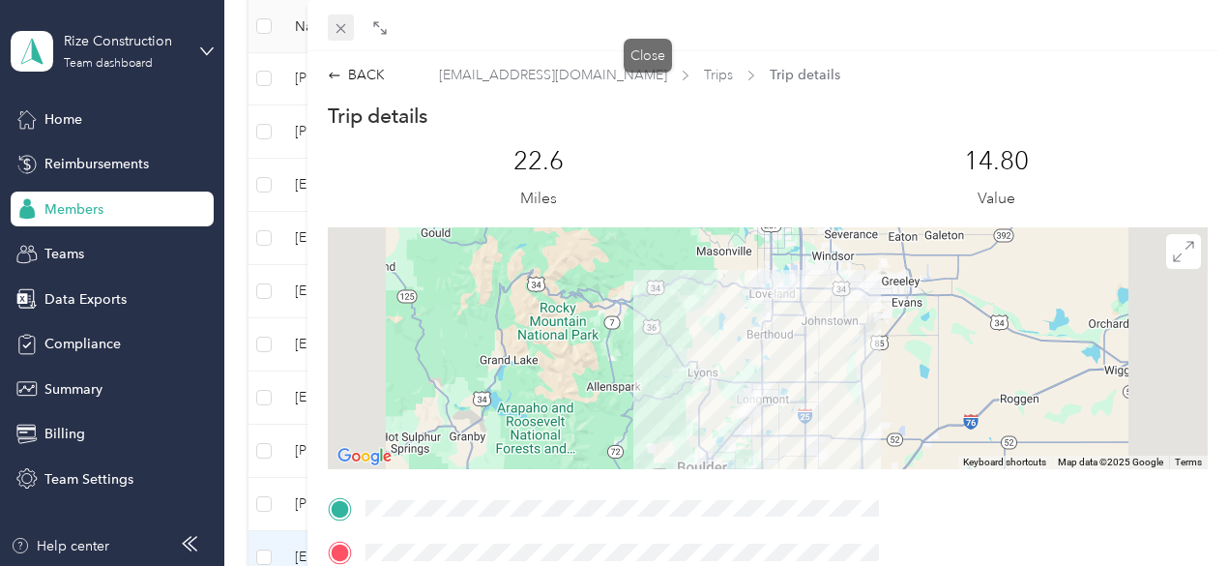
click at [345, 26] on icon at bounding box center [340, 29] width 10 height 10
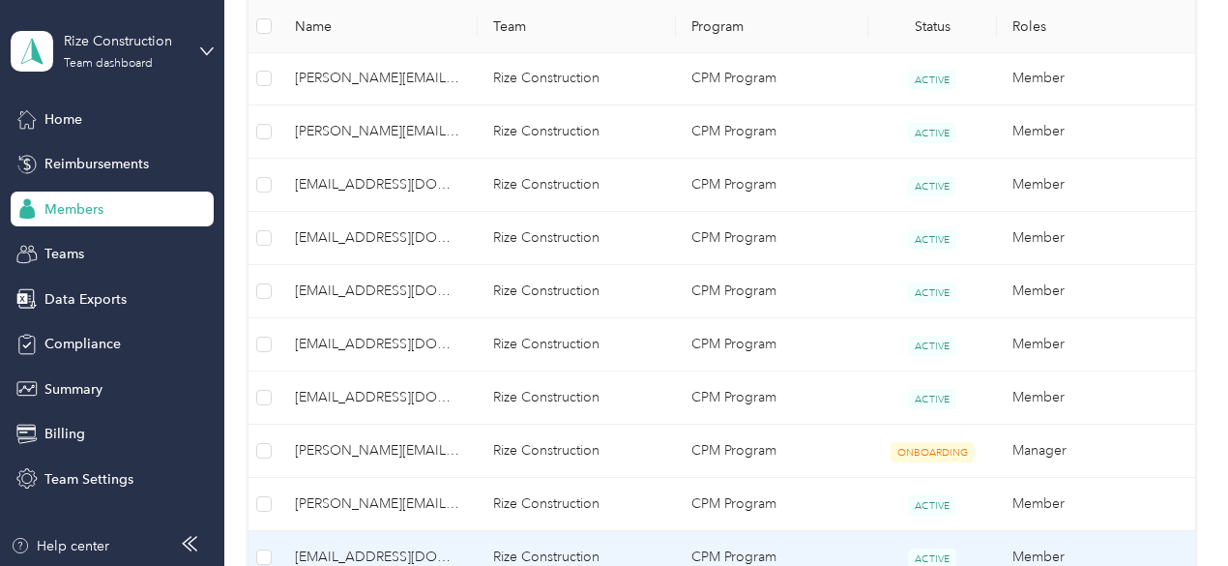
click at [364, 532] on span "[EMAIL_ADDRESS][DOMAIN_NAME]" at bounding box center [378, 556] width 167 height 21
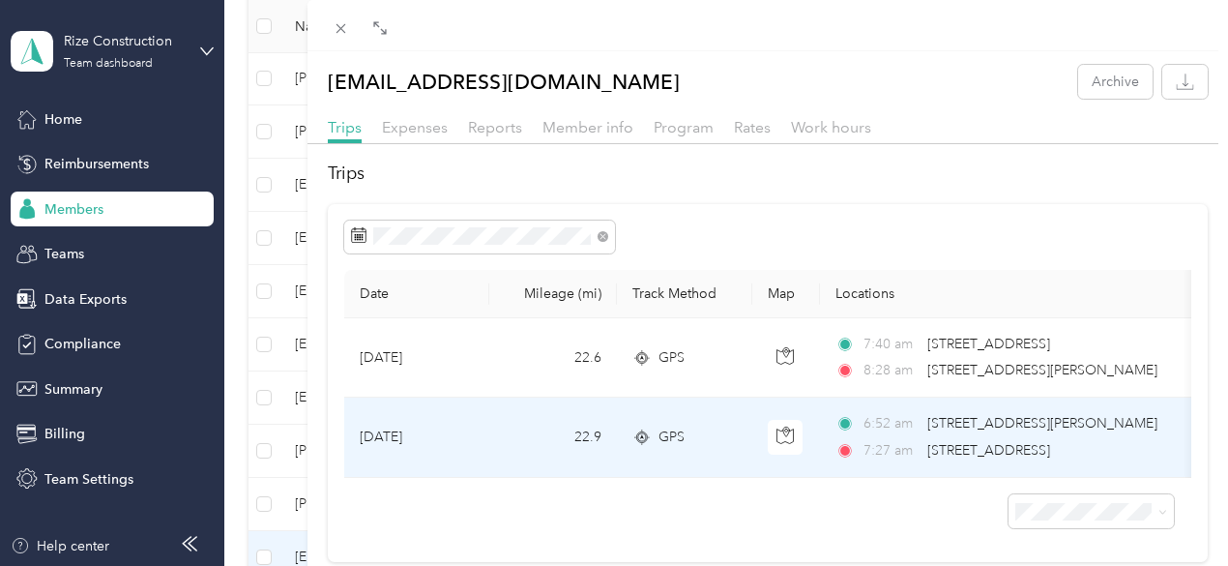
click at [489, 440] on td "[DATE]" at bounding box center [416, 436] width 145 height 79
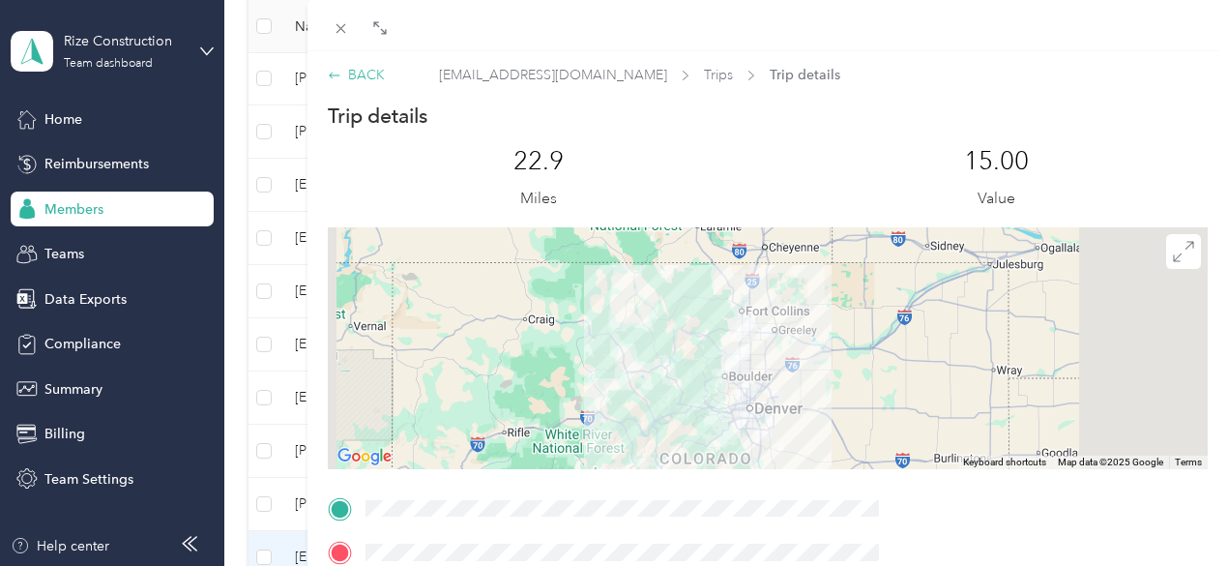
click at [341, 72] on icon at bounding box center [335, 76] width 14 height 14
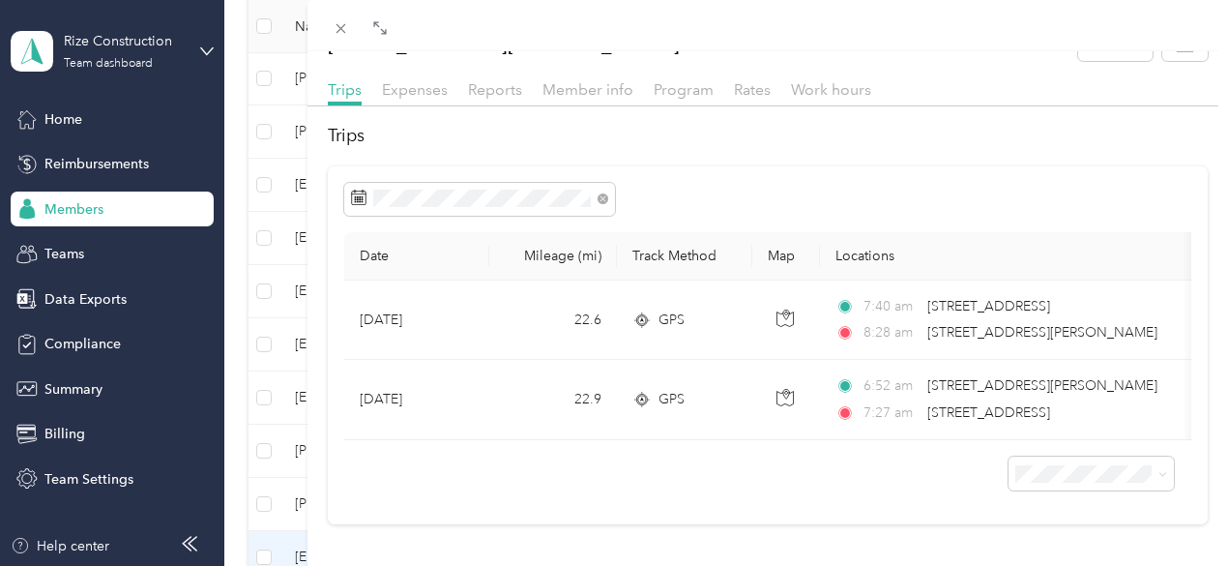
scroll to position [73, 0]
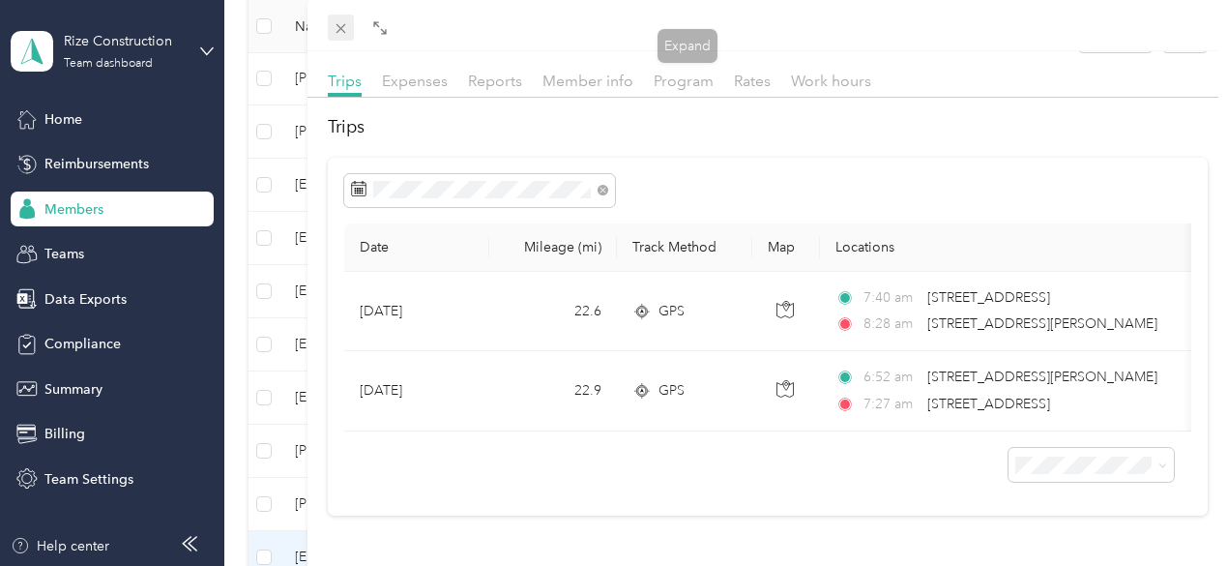
click at [349, 30] on icon at bounding box center [341, 28] width 16 height 16
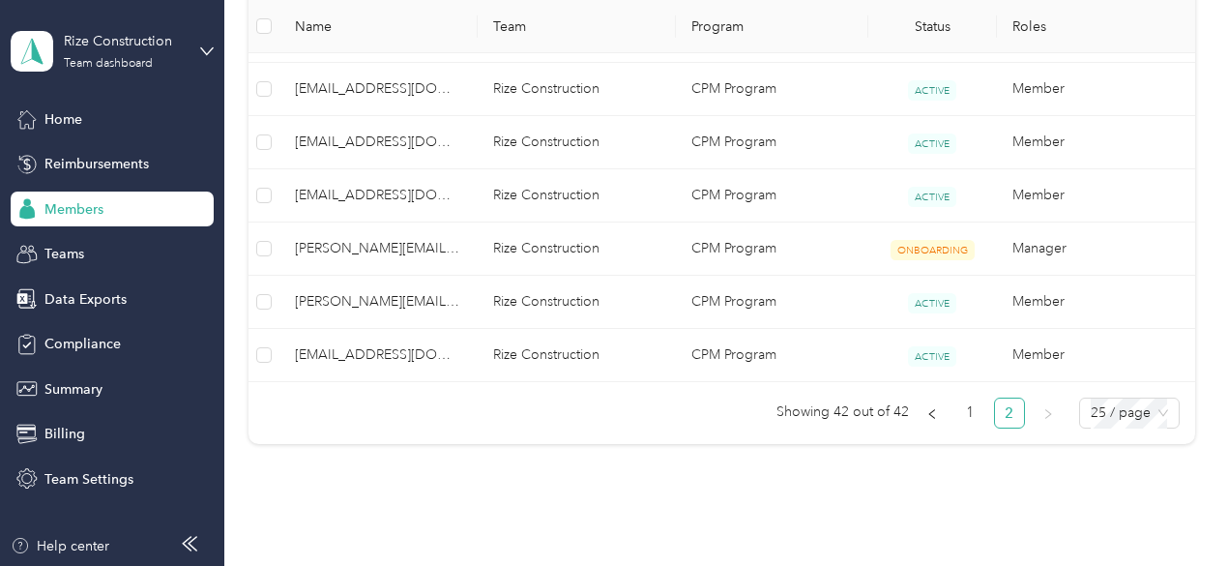
scroll to position [1139, 0]
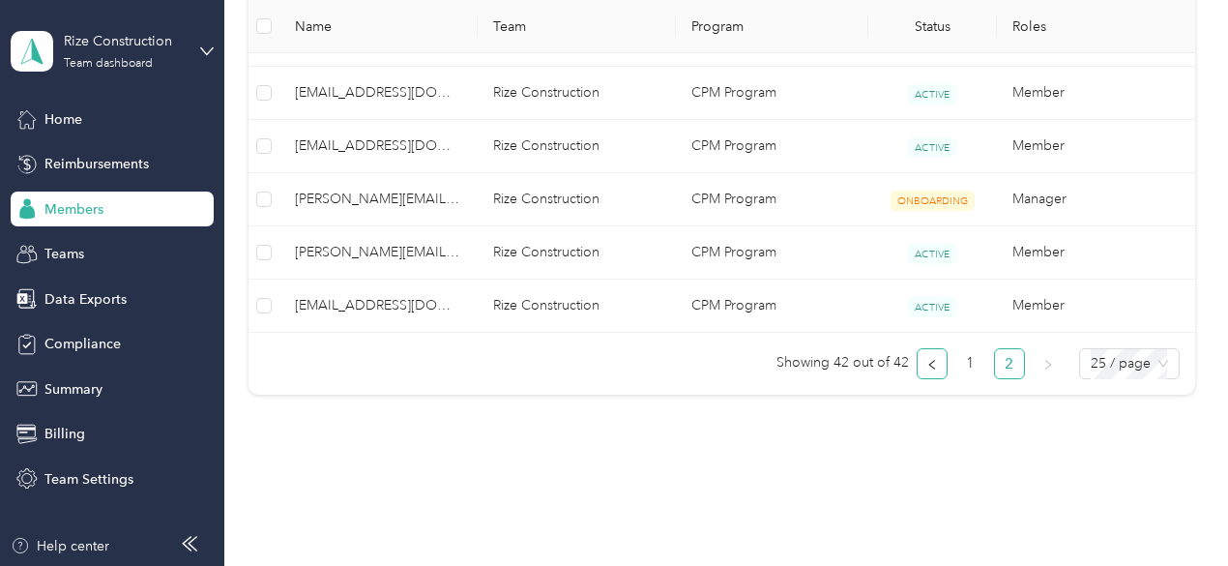
click at [931, 363] on icon "left" at bounding box center [932, 365] width 12 height 12
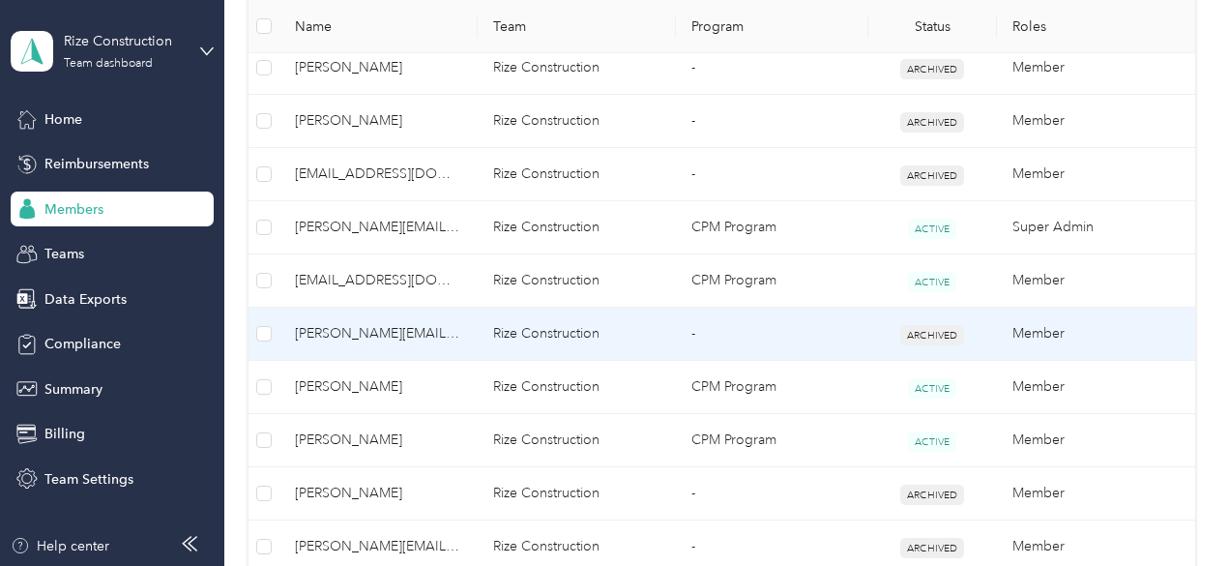
scroll to position [1139, 0]
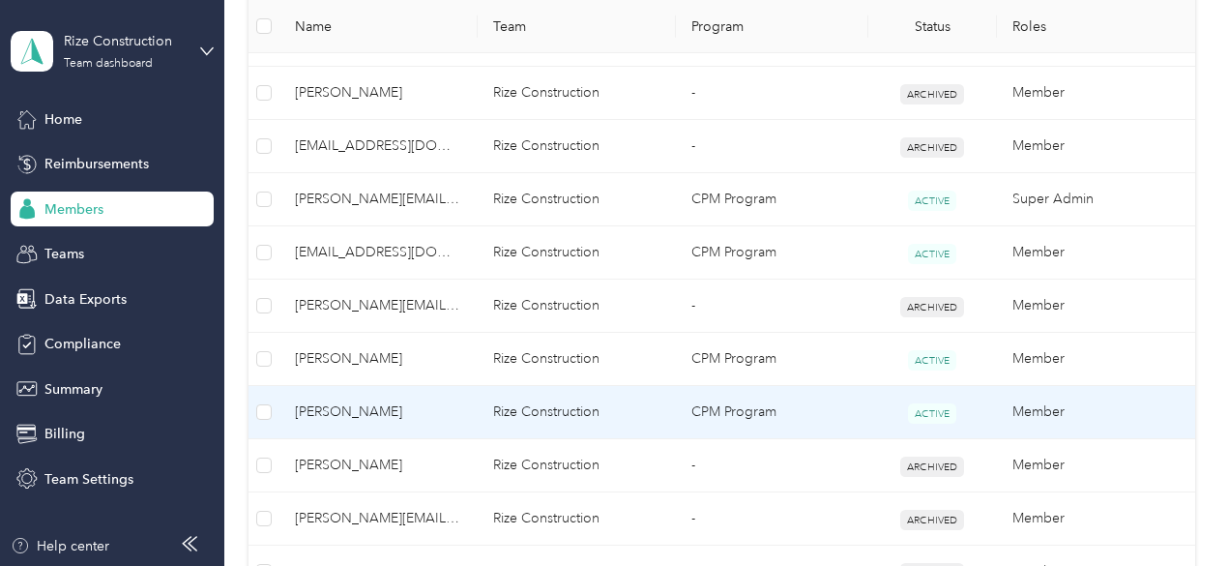
click at [365, 403] on span "[PERSON_NAME]" at bounding box center [378, 411] width 167 height 21
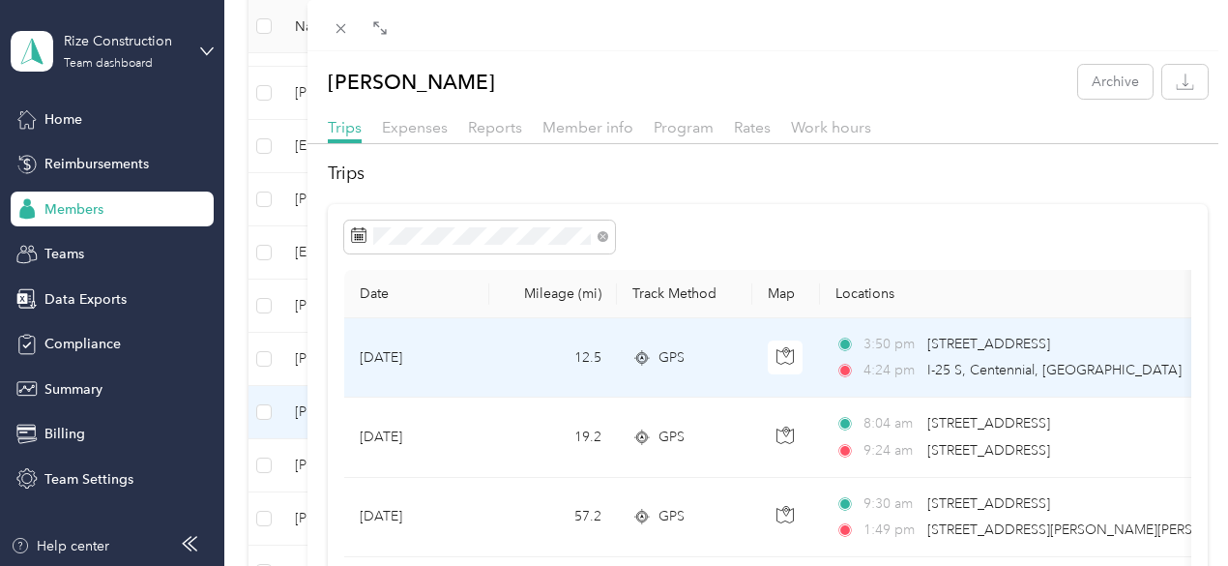
click at [617, 350] on td "12.5" at bounding box center [553, 357] width 128 height 79
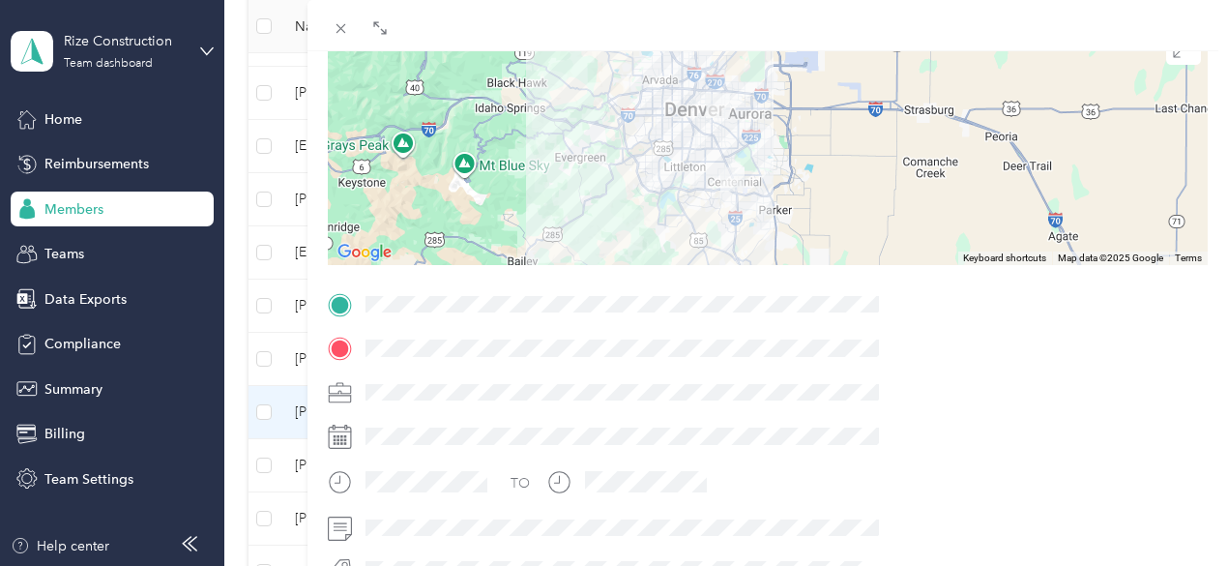
scroll to position [240, 0]
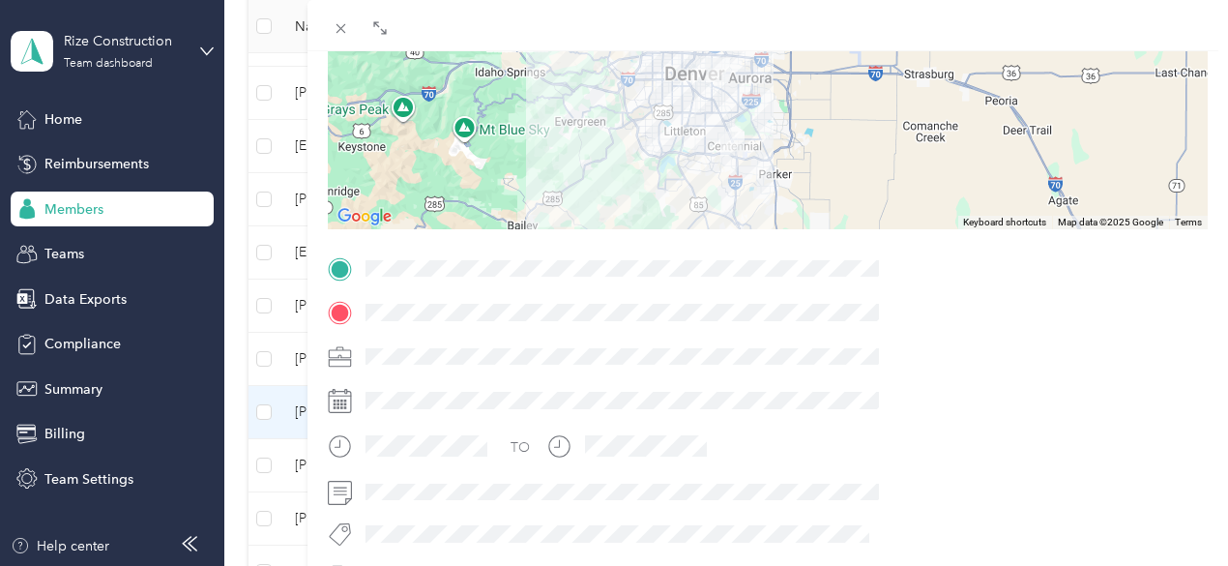
click at [752, 161] on img at bounding box center [732, 144] width 40 height 40
click at [752, 146] on img at bounding box center [732, 144] width 40 height 40
click at [752, 124] on img at bounding box center [732, 144] width 40 height 40
click at [349, 29] on icon at bounding box center [341, 28] width 16 height 16
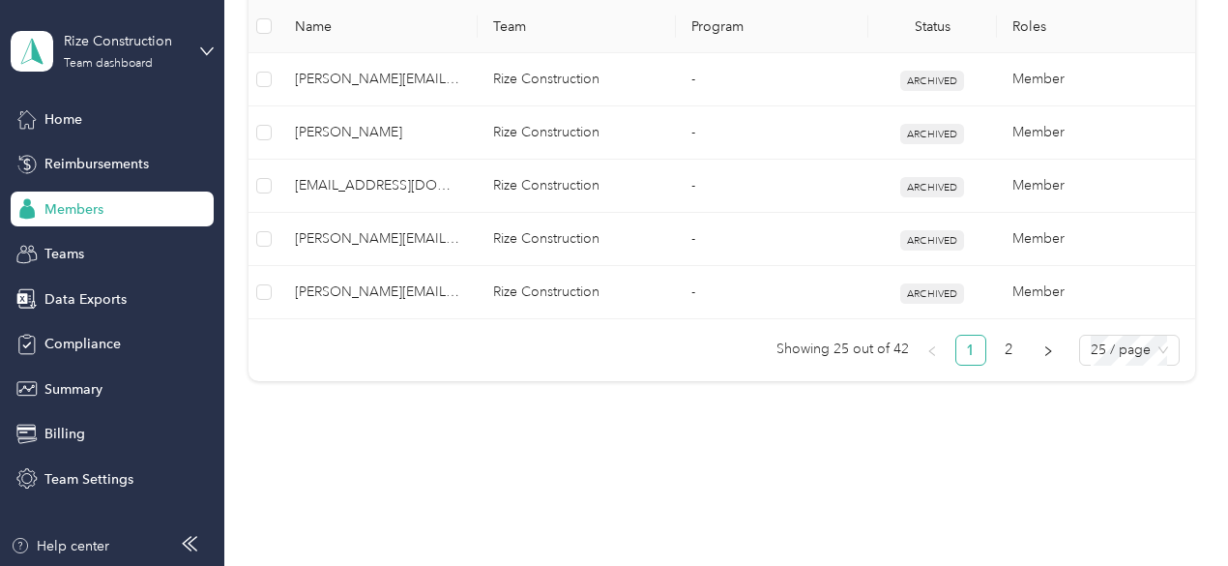
scroll to position [1601, 0]
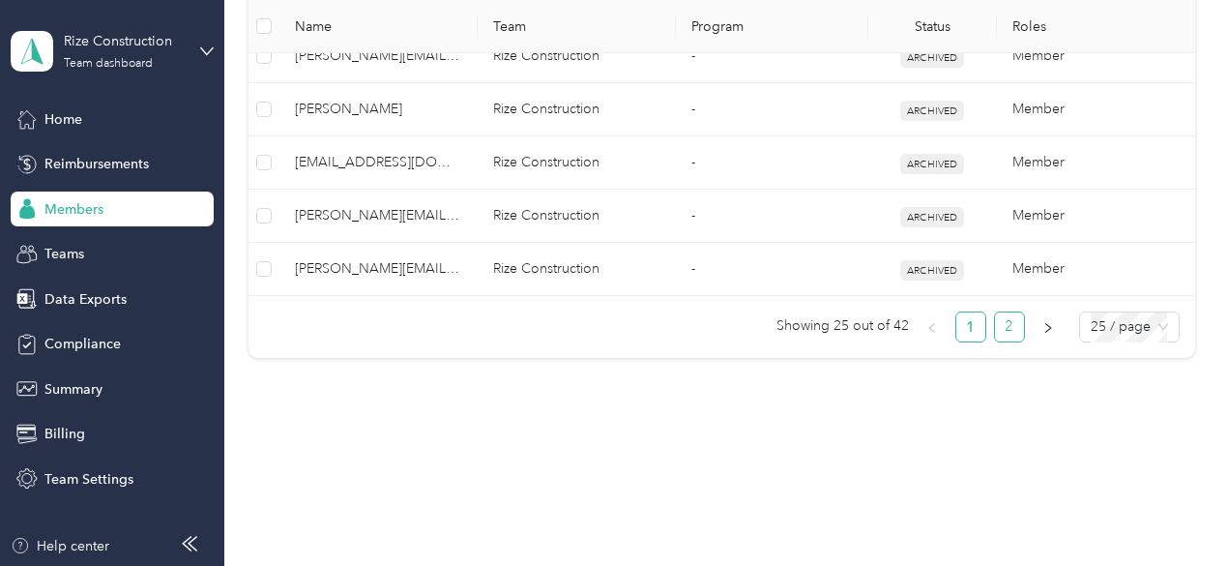
click at [1003, 318] on link "2" at bounding box center [1009, 326] width 29 height 29
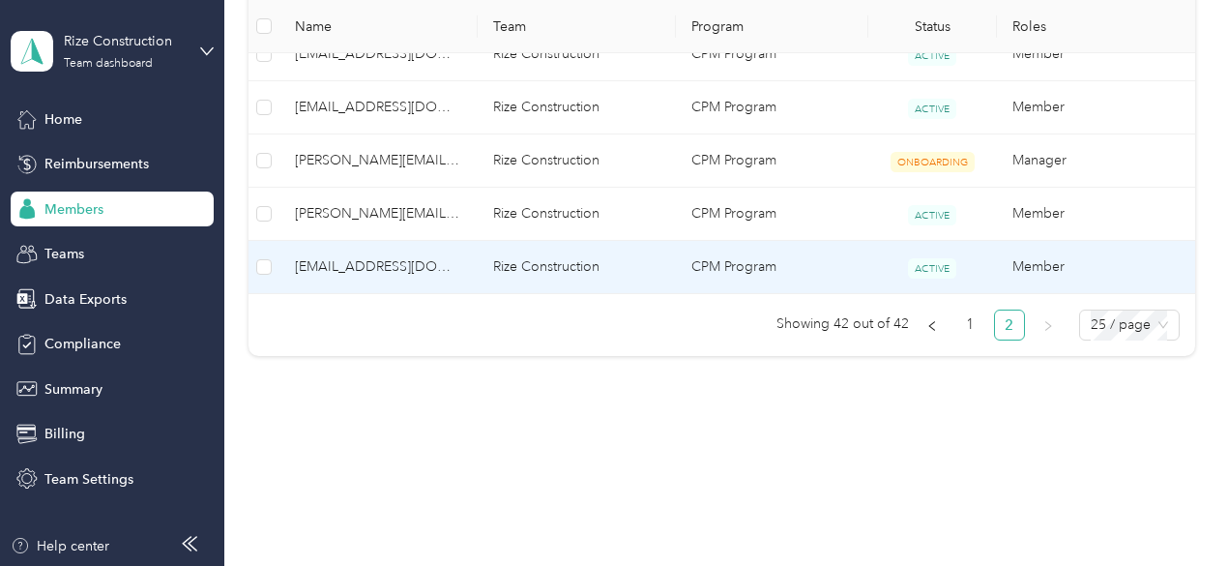
scroll to position [984, 0]
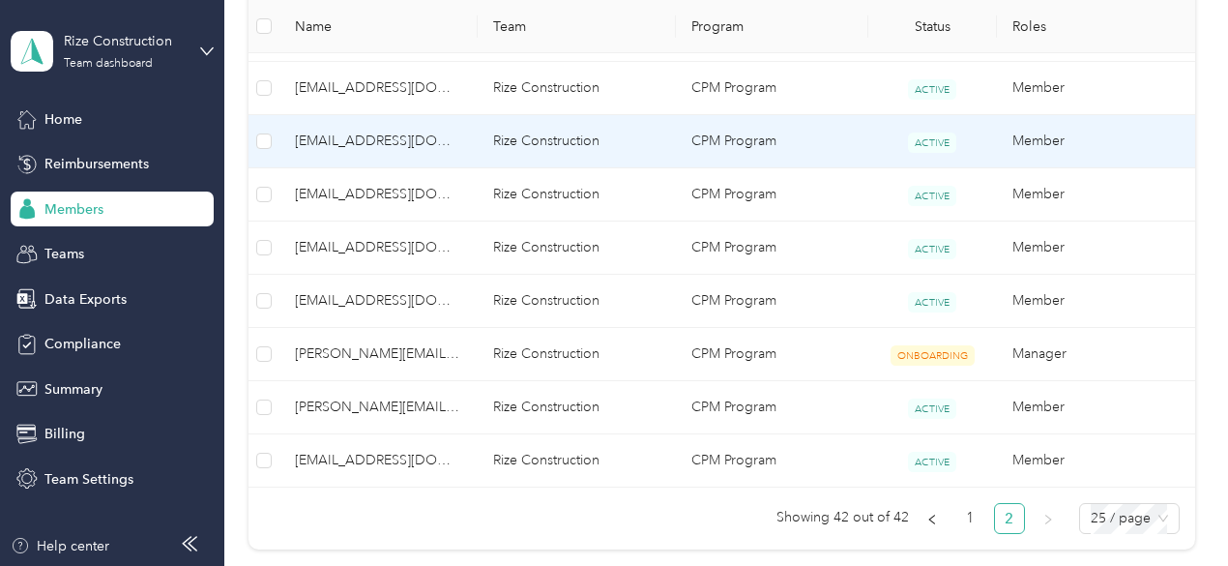
click at [393, 134] on span "[EMAIL_ADDRESS][DOMAIN_NAME]" at bounding box center [378, 141] width 167 height 21
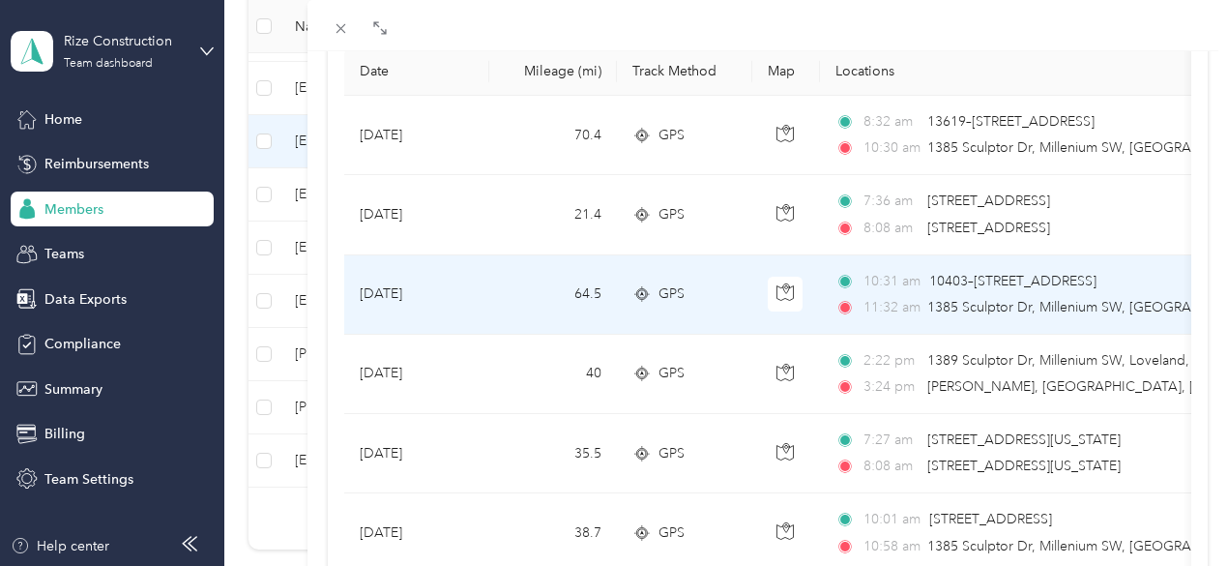
scroll to position [193, 0]
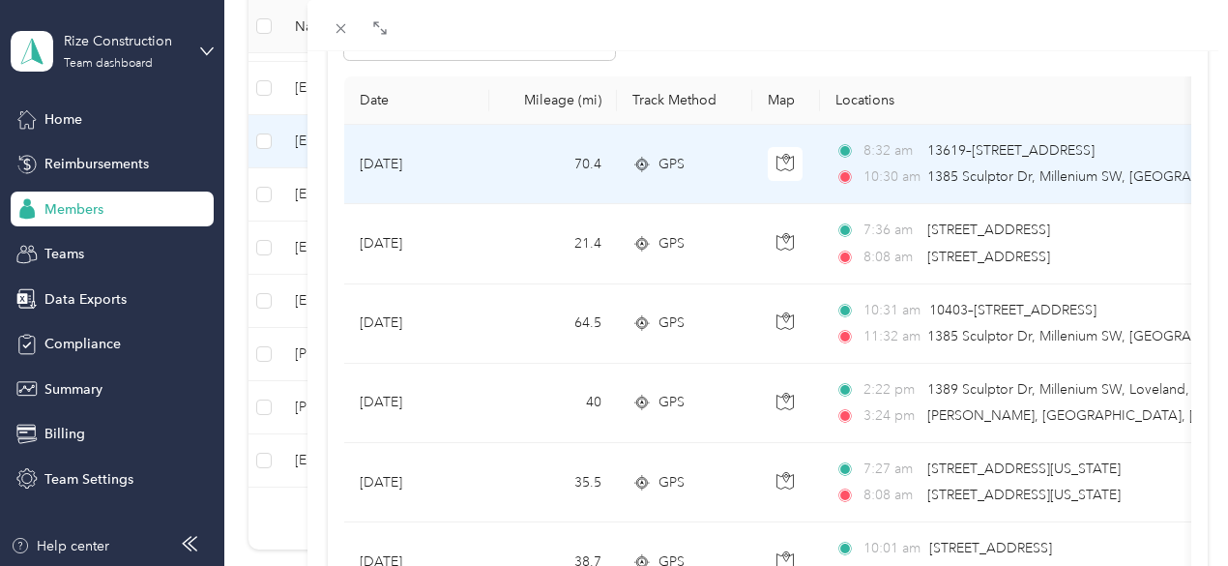
click at [489, 160] on td "[DATE]" at bounding box center [416, 164] width 145 height 79
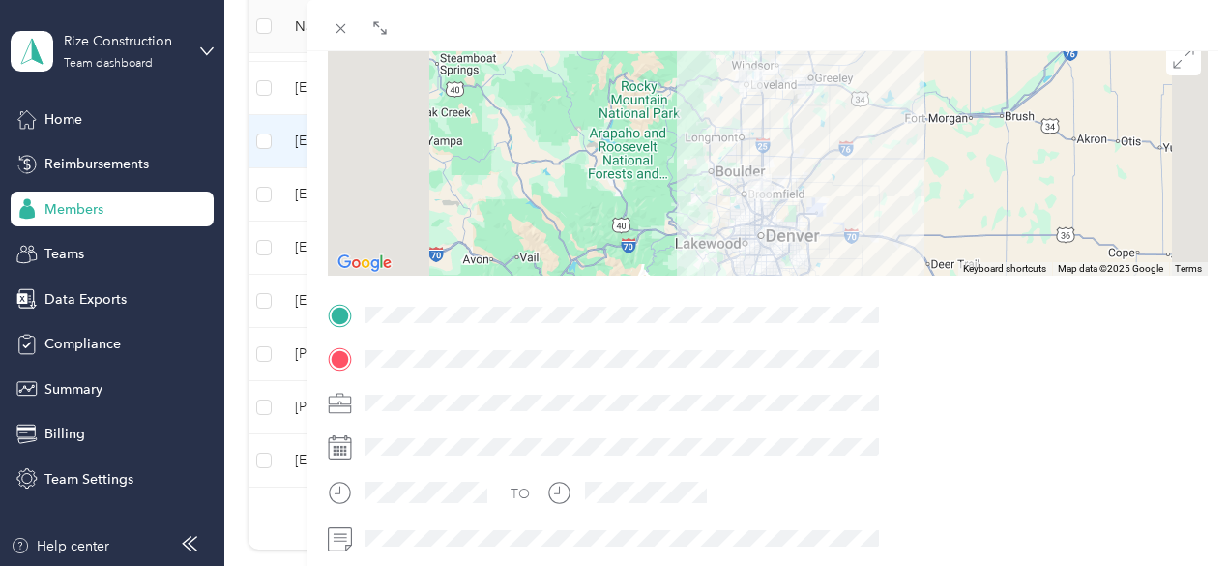
click at [909, 159] on div at bounding box center [768, 155] width 881 height 242
click at [922, 211] on div at bounding box center [768, 155] width 881 height 242
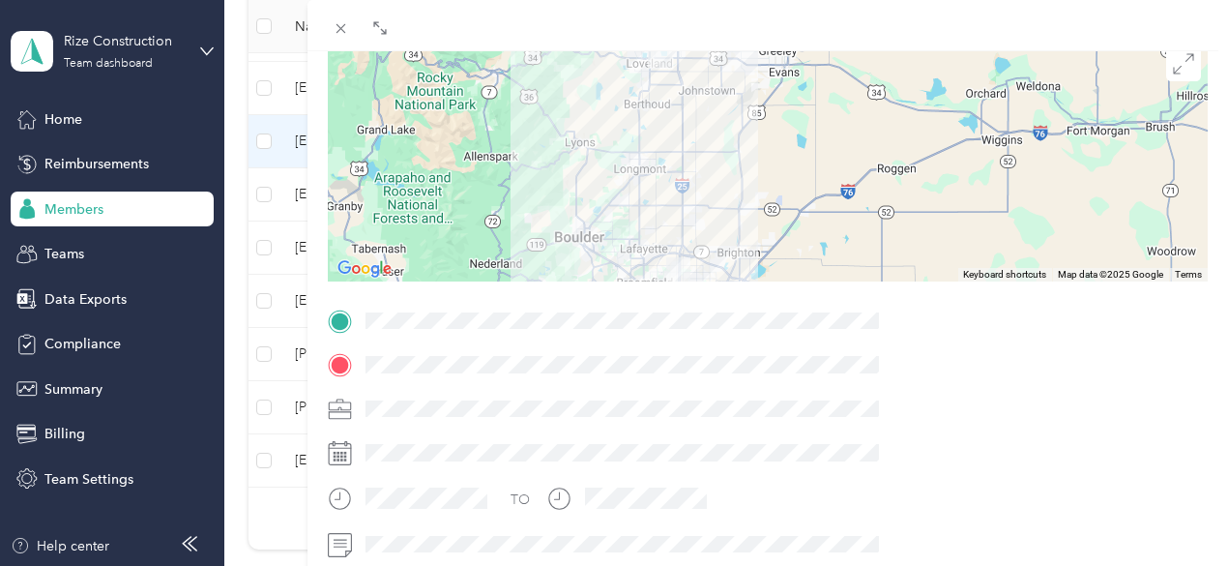
scroll to position [194, 0]
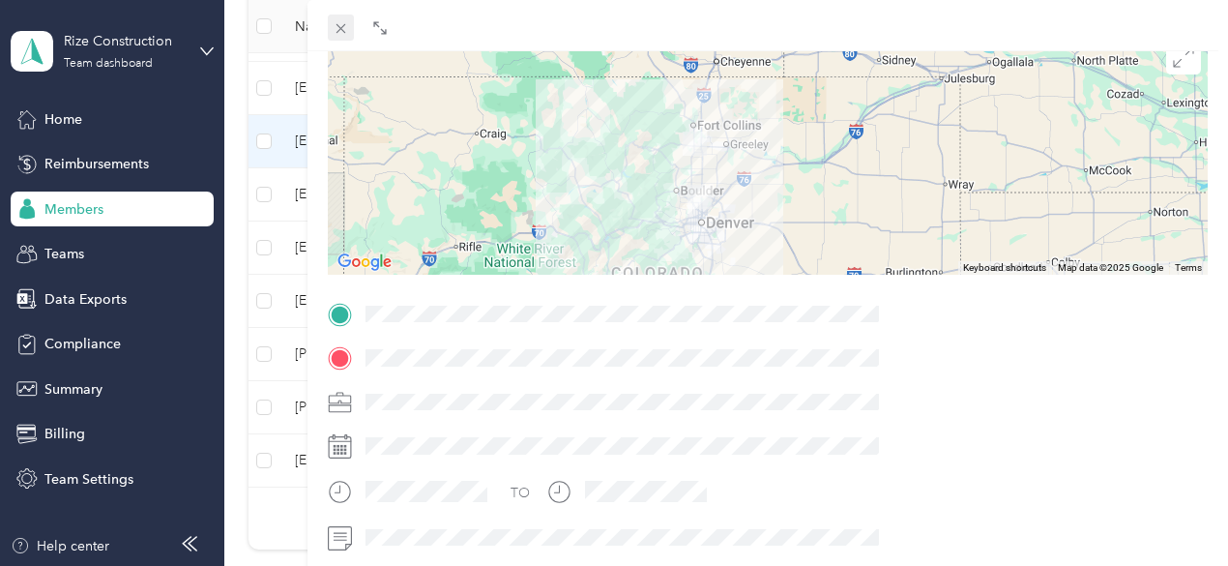
click at [345, 29] on icon at bounding box center [340, 29] width 10 height 10
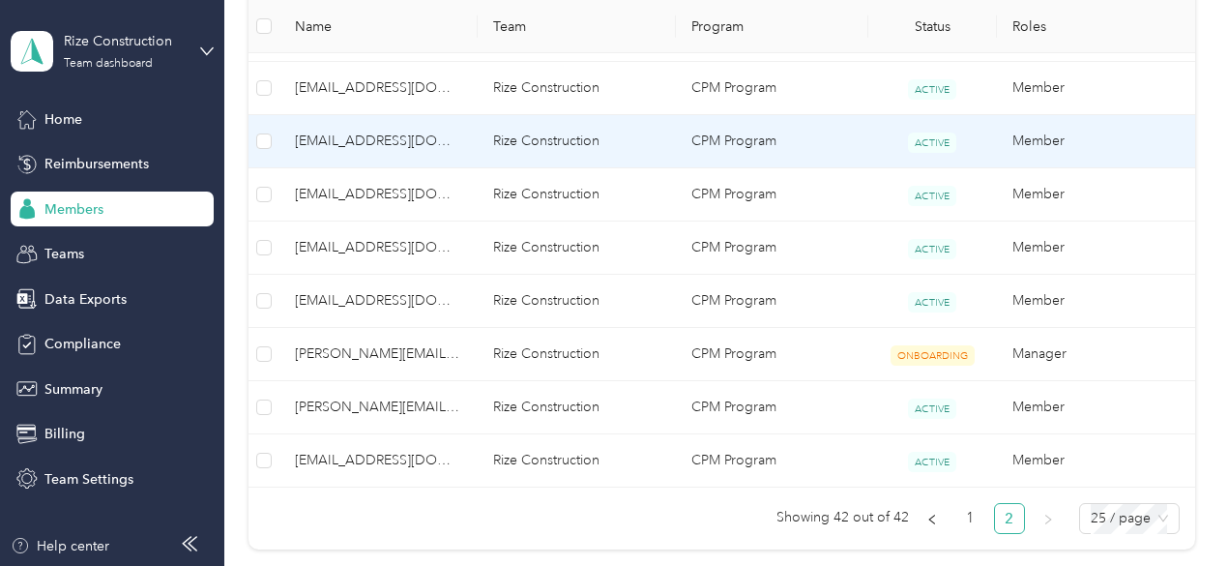
click at [357, 138] on span "[EMAIL_ADDRESS][DOMAIN_NAME]" at bounding box center [378, 141] width 167 height 21
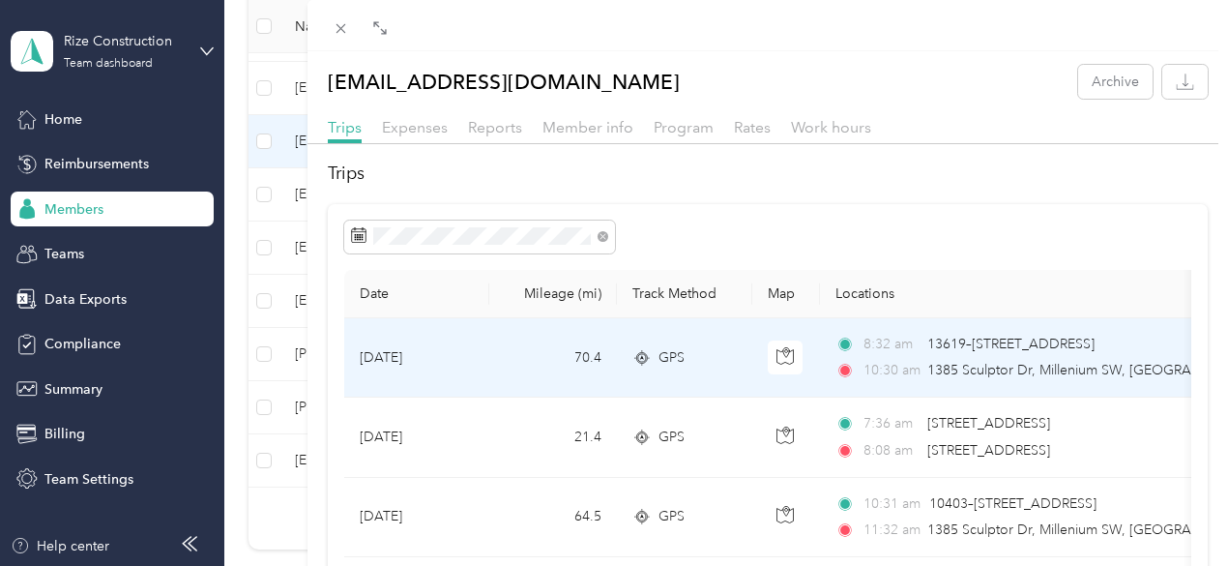
scroll to position [97, 0]
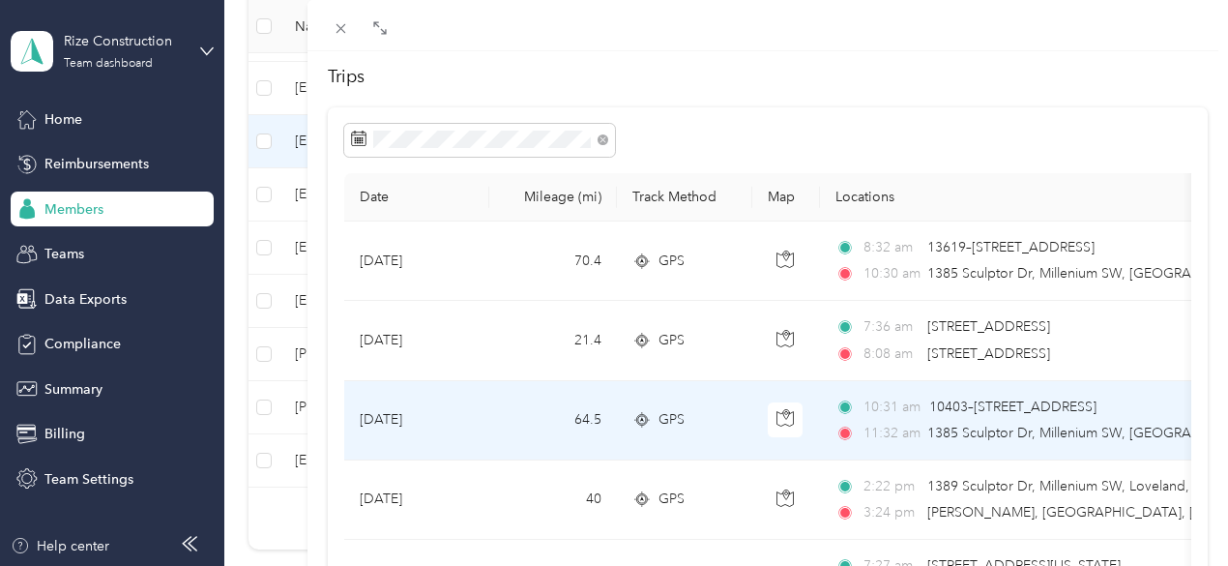
click at [489, 417] on td "[DATE]" at bounding box center [416, 420] width 145 height 79
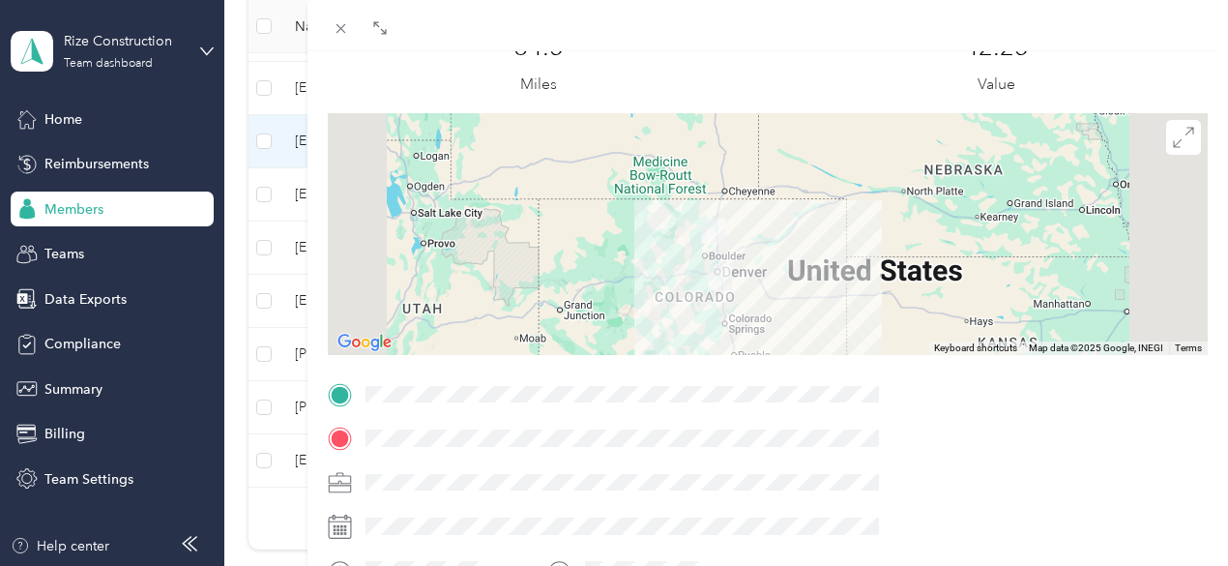
scroll to position [109, 0]
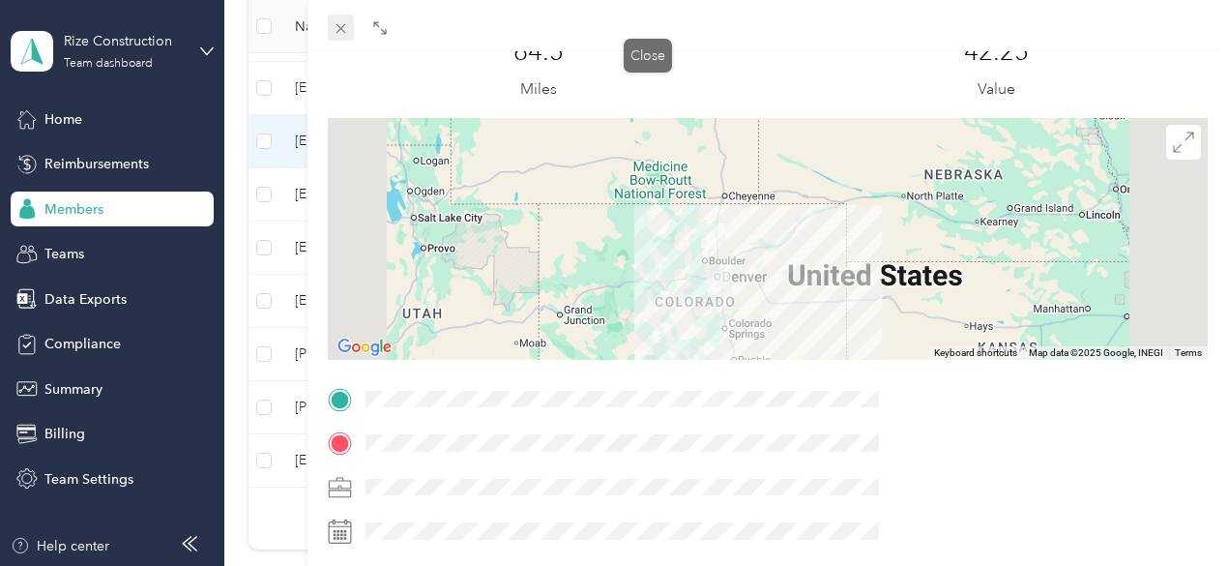
click at [345, 26] on icon at bounding box center [340, 29] width 10 height 10
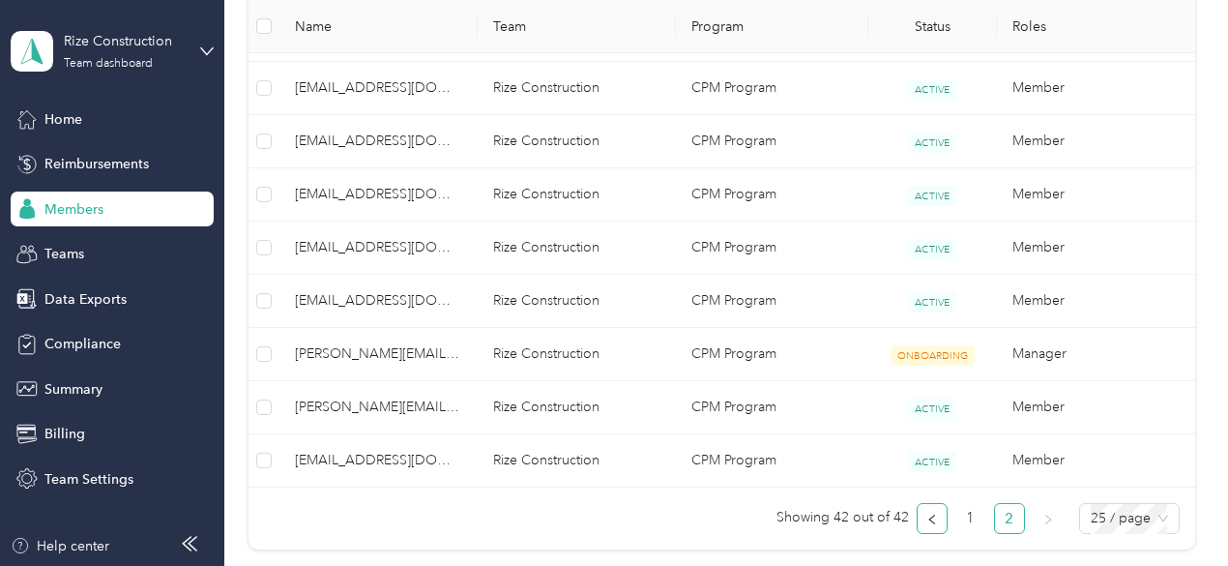
click at [928, 514] on icon "left" at bounding box center [931, 519] width 6 height 10
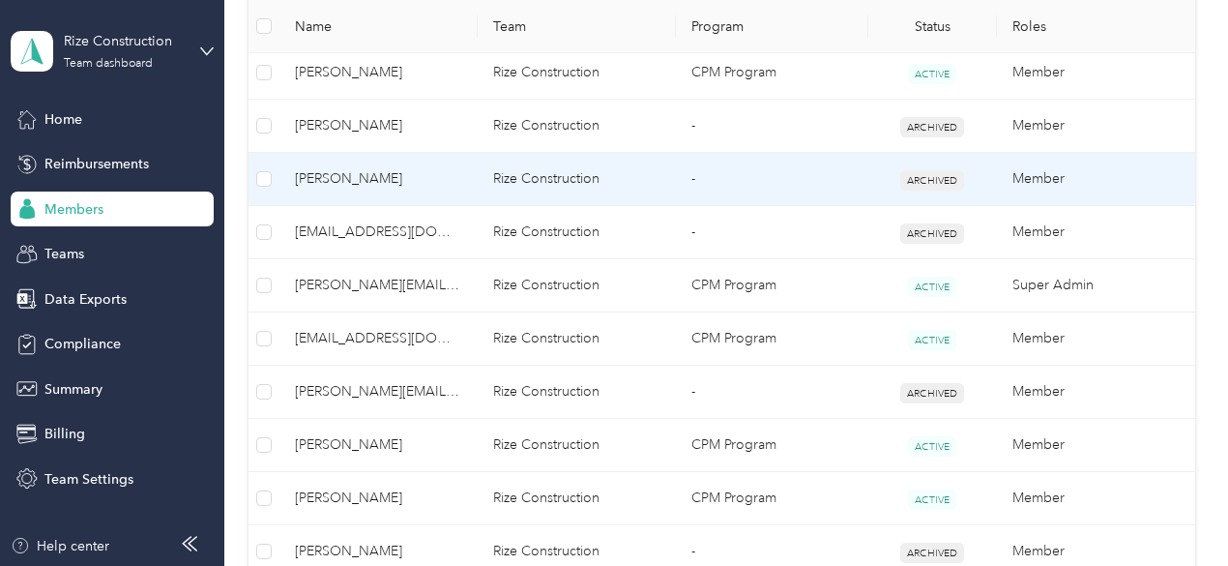
scroll to position [1081, 0]
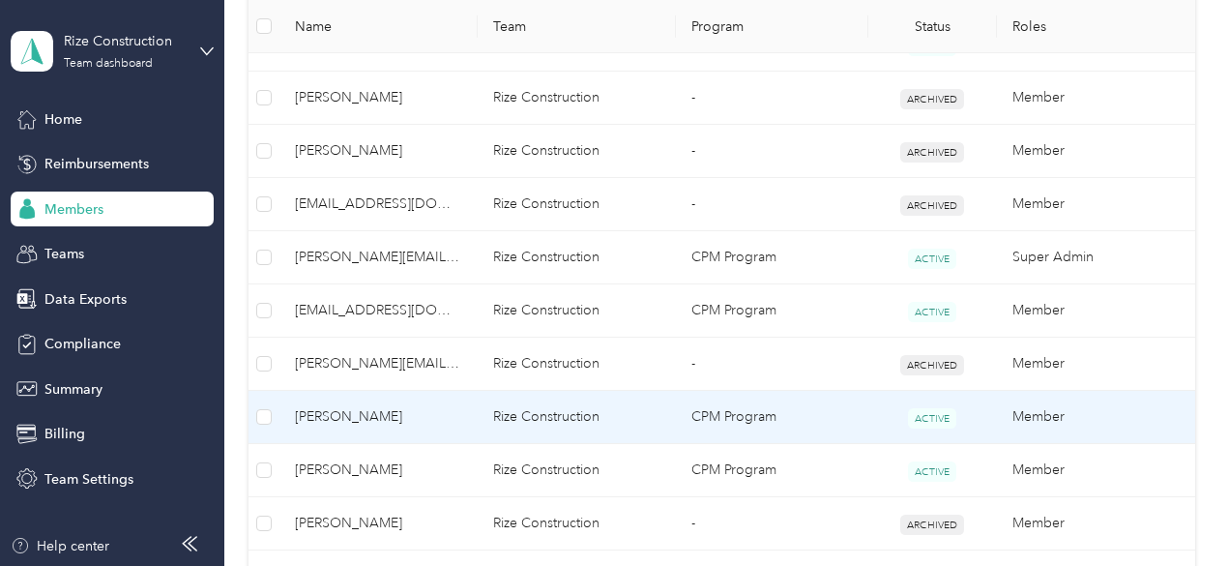
click at [359, 406] on span "[PERSON_NAME]" at bounding box center [378, 416] width 167 height 21
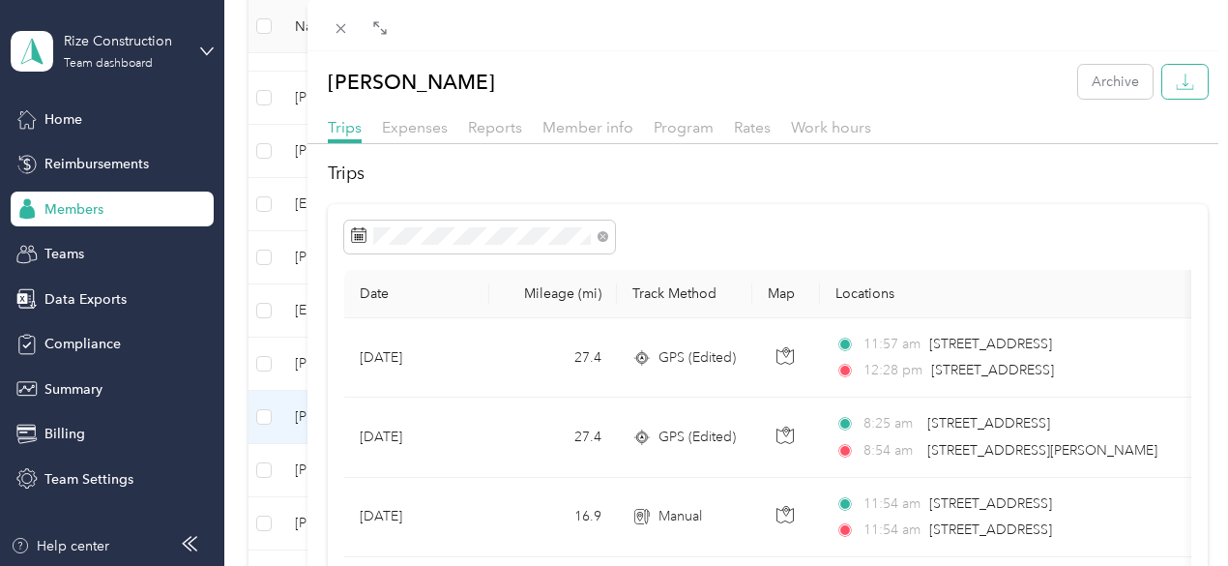
click at [1176, 88] on icon "button" at bounding box center [1185, 82] width 18 height 18
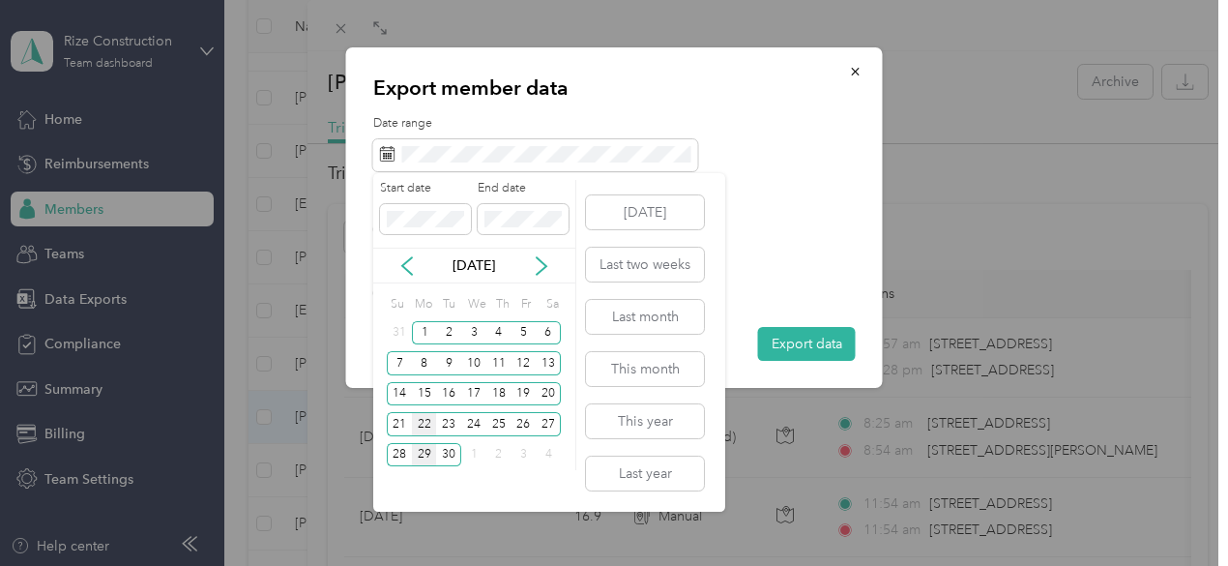
click at [417, 424] on div "22" at bounding box center [424, 424] width 25 height 24
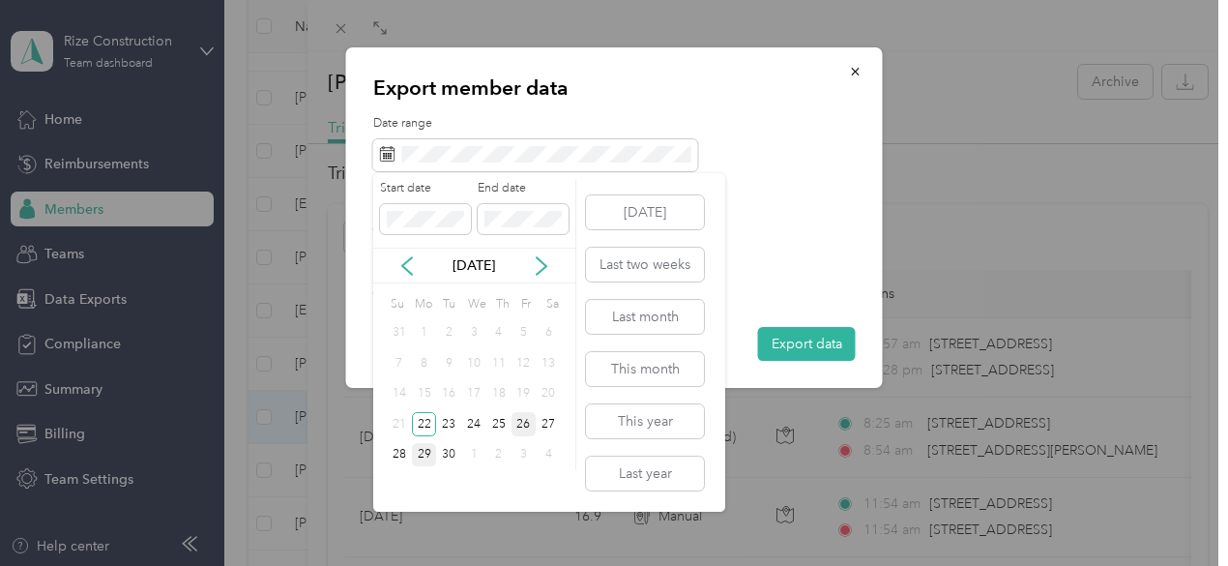
click at [520, 422] on div "26" at bounding box center [523, 424] width 25 height 24
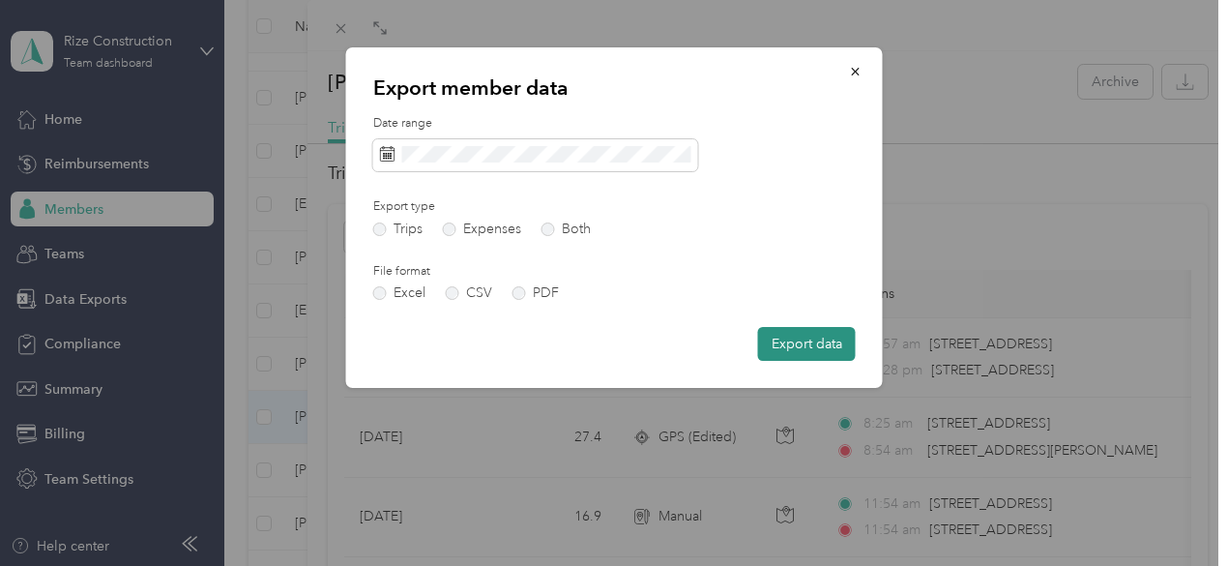
click at [798, 340] on button "Export data" at bounding box center [807, 344] width 98 height 34
